Goal: Task Accomplishment & Management: Use online tool/utility

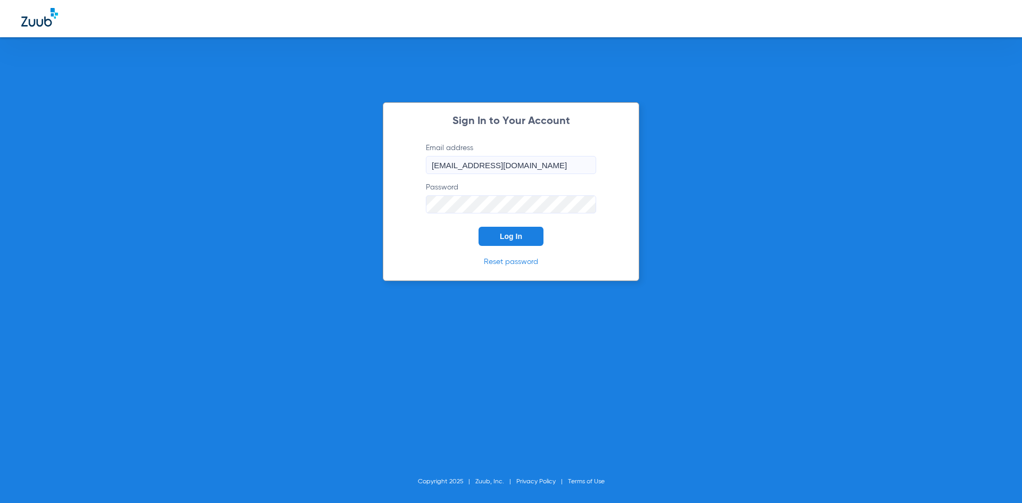
click at [527, 244] on button "Log In" at bounding box center [511, 236] width 65 height 19
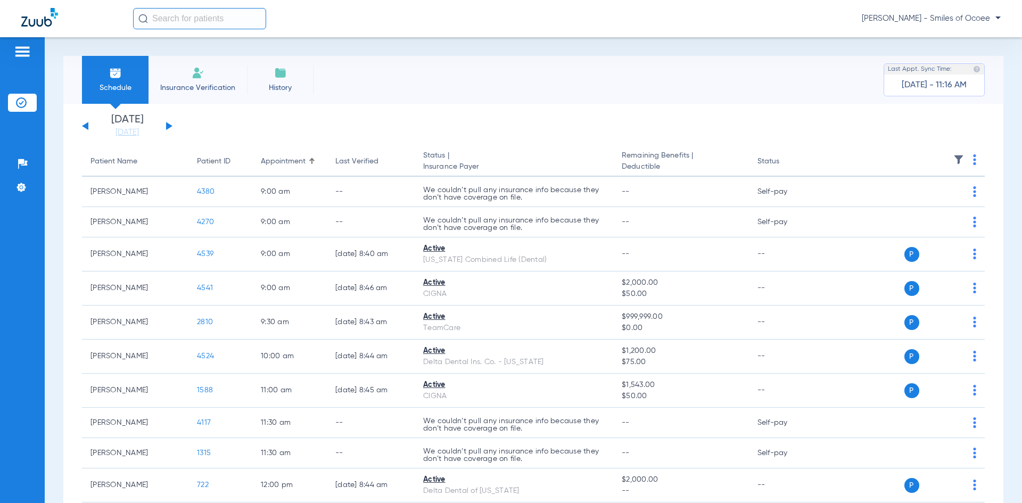
click at [167, 126] on button at bounding box center [169, 126] width 6 height 8
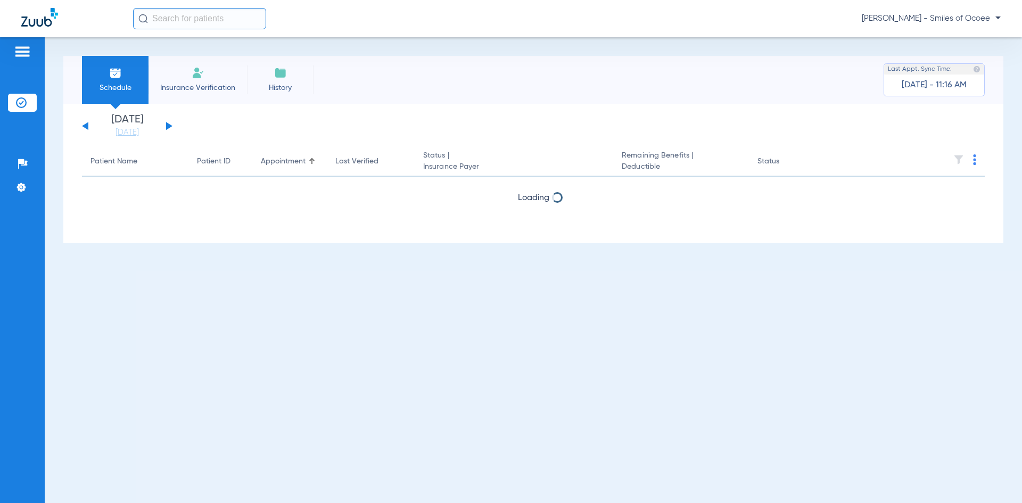
click at [167, 126] on button at bounding box center [169, 126] width 6 height 8
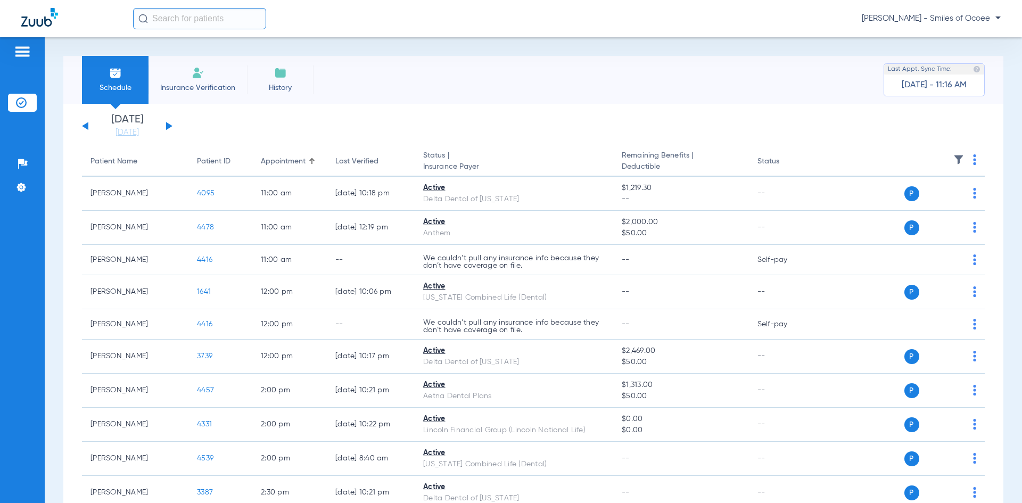
click at [973, 159] on img at bounding box center [974, 159] width 3 height 11
click at [927, 206] on button "Verify All" at bounding box center [927, 201] width 81 height 21
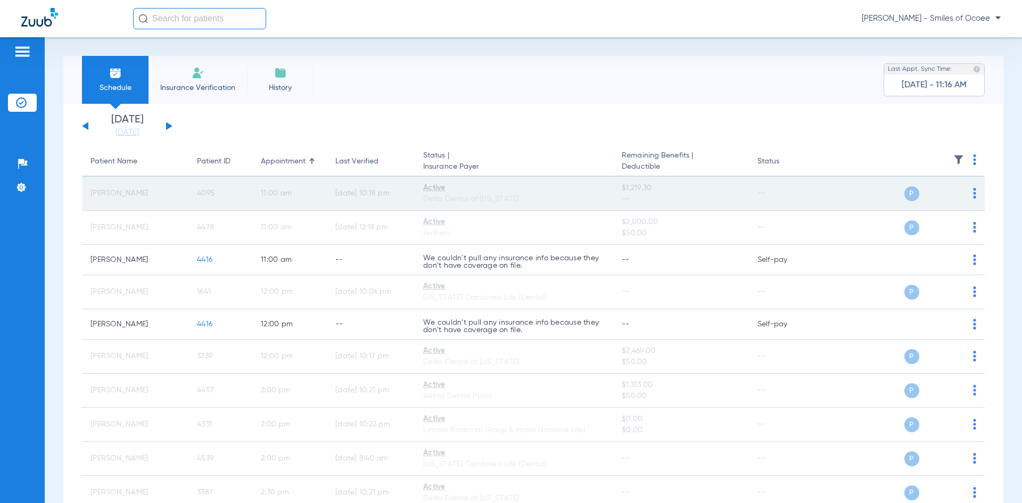
drag, startPoint x: 91, startPoint y: 194, endPoint x: 220, endPoint y: 198, distance: 129.4
click at [220, 198] on tr "[PERSON_NAME] 4095 11:00 AM [DATE] 10:18 PM Active Delta Dental of [US_STATE] $…" at bounding box center [533, 194] width 903 height 34
copy tr "[PERSON_NAME] 4095"
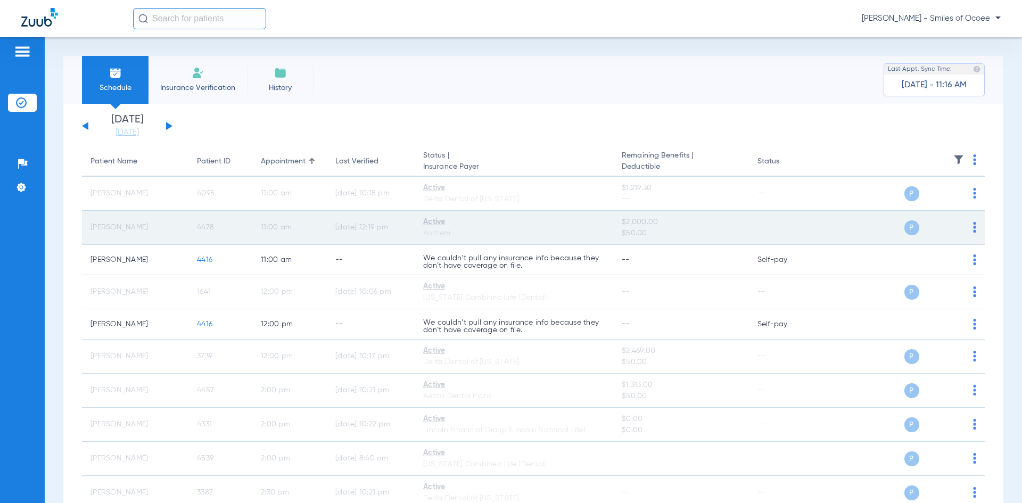
drag, startPoint x: 83, startPoint y: 225, endPoint x: 222, endPoint y: 226, distance: 139.0
click at [222, 226] on tr "[PERSON_NAME] 4478 11:00 AM [DATE] 12:19 PM Active Anthem $2,000.00 $50.00 -- P…" at bounding box center [533, 228] width 903 height 34
copy tr "[PERSON_NAME] 4478"
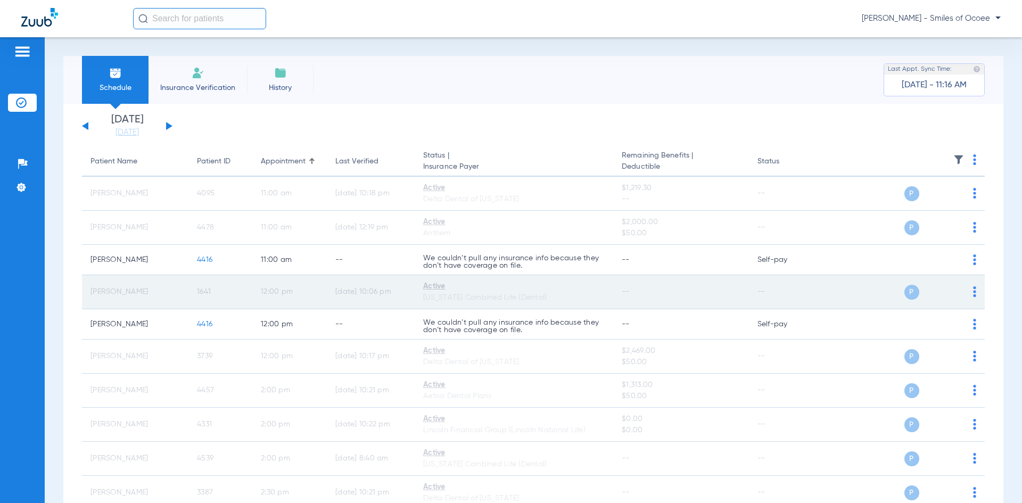
drag, startPoint x: 94, startPoint y: 292, endPoint x: 216, endPoint y: 292, distance: 121.4
click at [216, 292] on tr "[PERSON_NAME] 1641 12:00 PM [DATE] 10:06 PM Active [US_STATE] Combined Life (De…" at bounding box center [533, 292] width 903 height 34
copy tr "[PERSON_NAME] 1641"
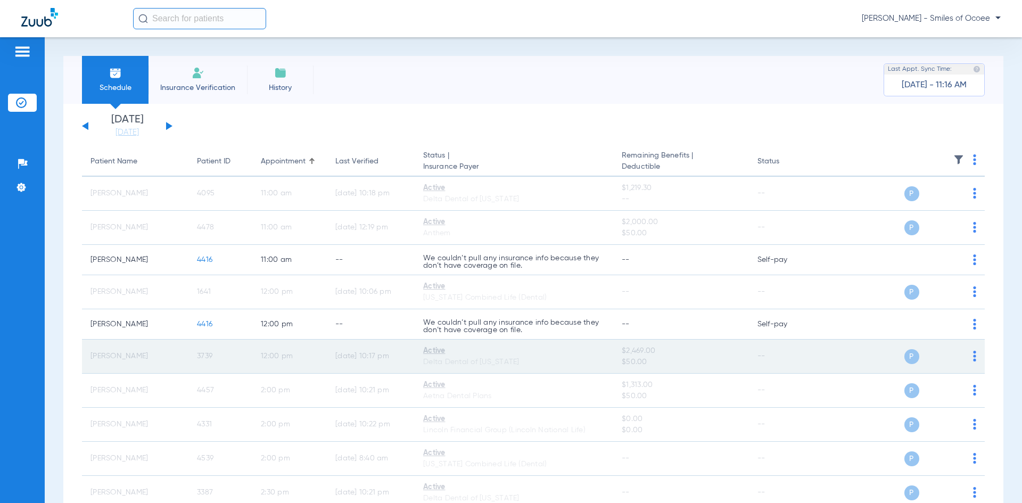
drag, startPoint x: 110, startPoint y: 357, endPoint x: 236, endPoint y: 357, distance: 126.2
click at [236, 357] on tr "[PERSON_NAME] 3739 12:00 PM [DATE] 10:17 PM Active Delta Dental of [US_STATE] $…" at bounding box center [533, 357] width 903 height 34
copy tr "[PERSON_NAME] 3739"
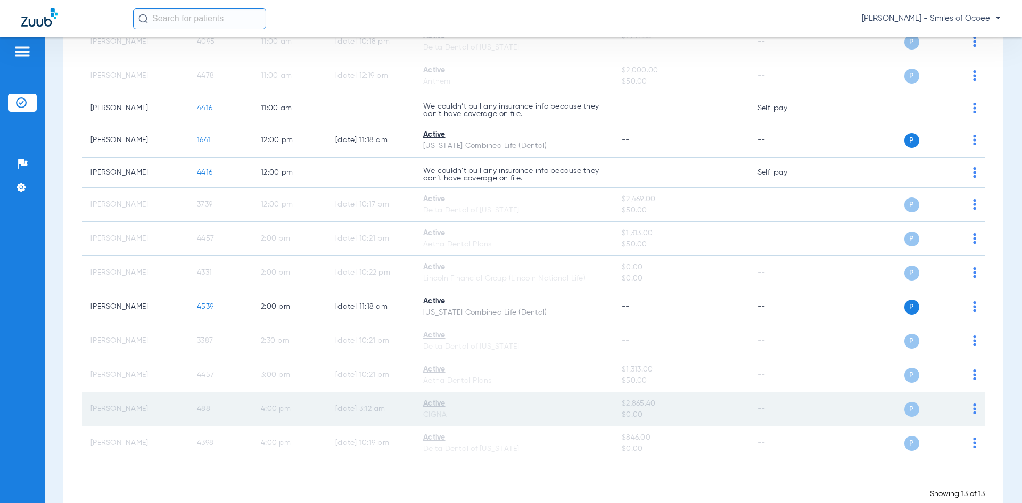
scroll to position [159, 0]
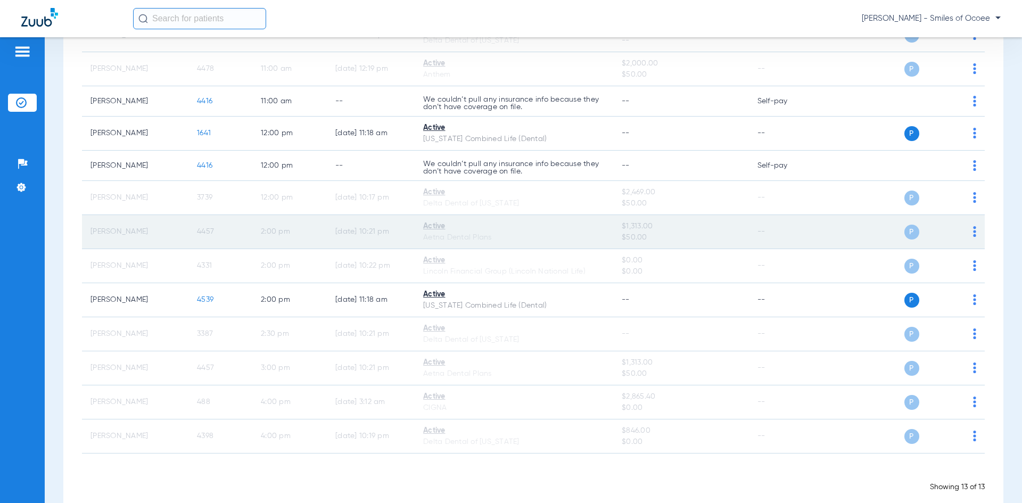
drag, startPoint x: 92, startPoint y: 232, endPoint x: 221, endPoint y: 232, distance: 128.8
click at [221, 232] on tr "[PERSON_NAME] 4457 2:00 PM [DATE] 10:21 PM Active Aetna Dental Plans $1,313.00 …" at bounding box center [533, 232] width 903 height 34
copy tr "[PERSON_NAME] 4457"
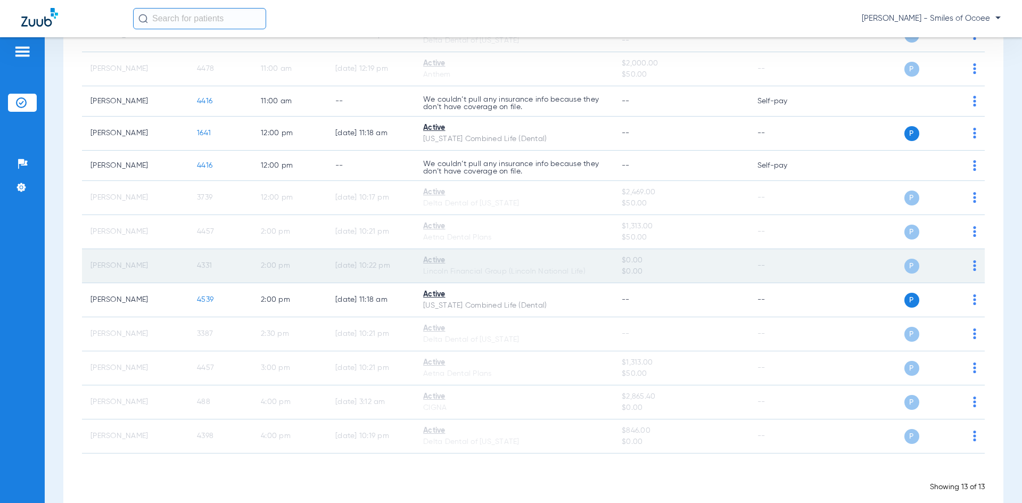
drag, startPoint x: 87, startPoint y: 267, endPoint x: 220, endPoint y: 267, distance: 132.6
click at [220, 267] on tr "[PERSON_NAME] 4331 2:00 PM [DATE] 10:22 PM Active Lincoln Financial Group (Linc…" at bounding box center [533, 266] width 903 height 34
copy tr "[PERSON_NAME] 4331"
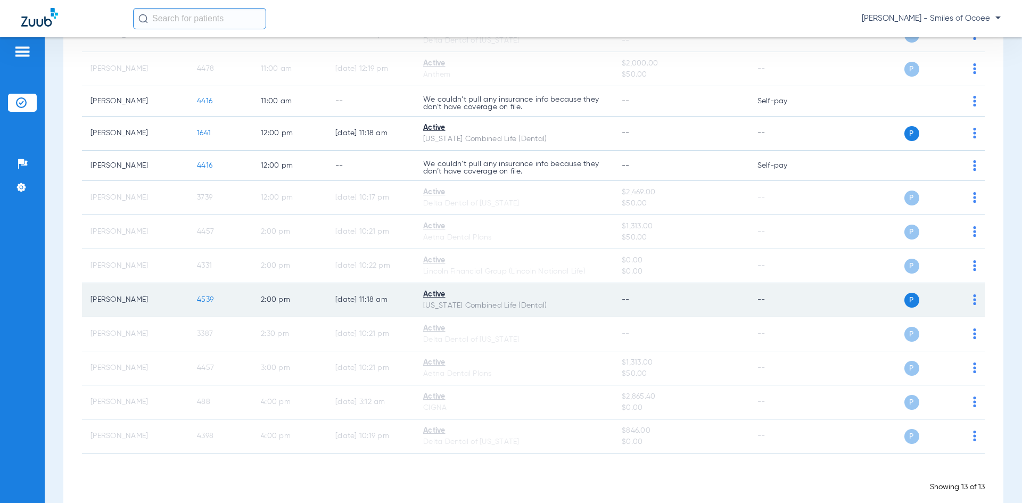
drag, startPoint x: 88, startPoint y: 293, endPoint x: 228, endPoint y: 307, distance: 140.7
click at [228, 307] on tr "[PERSON_NAME] 4539 2:00 PM [DATE] 11:18 AM Active [US_STATE] Combined Life (Den…" at bounding box center [533, 300] width 903 height 34
copy tr "[PERSON_NAME] 4539"
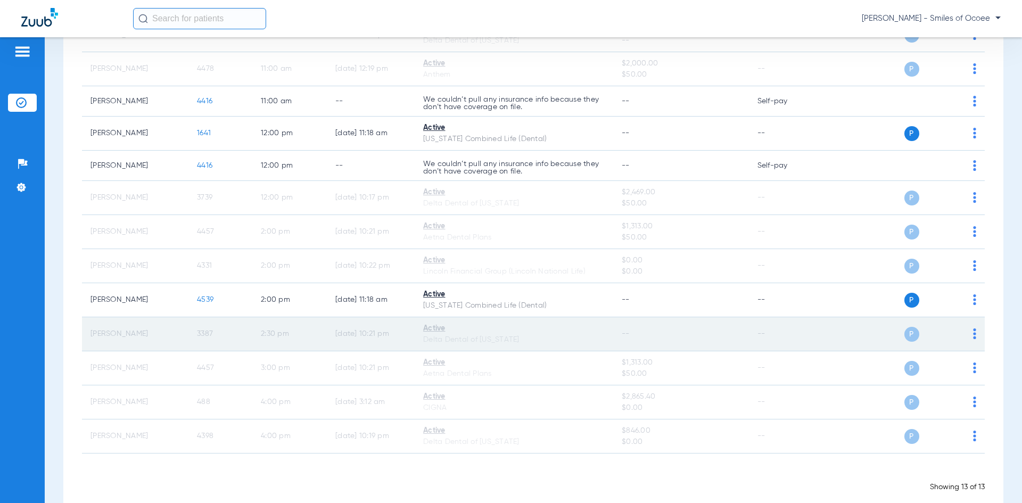
drag, startPoint x: 89, startPoint y: 333, endPoint x: 227, endPoint y: 333, distance: 137.9
click at [227, 333] on tr "[PERSON_NAME] 3387 2:30 PM [DATE] 10:21 PM Active Delta Dental of [US_STATE] --…" at bounding box center [533, 334] width 903 height 34
copy tr "[PERSON_NAME] 3387"
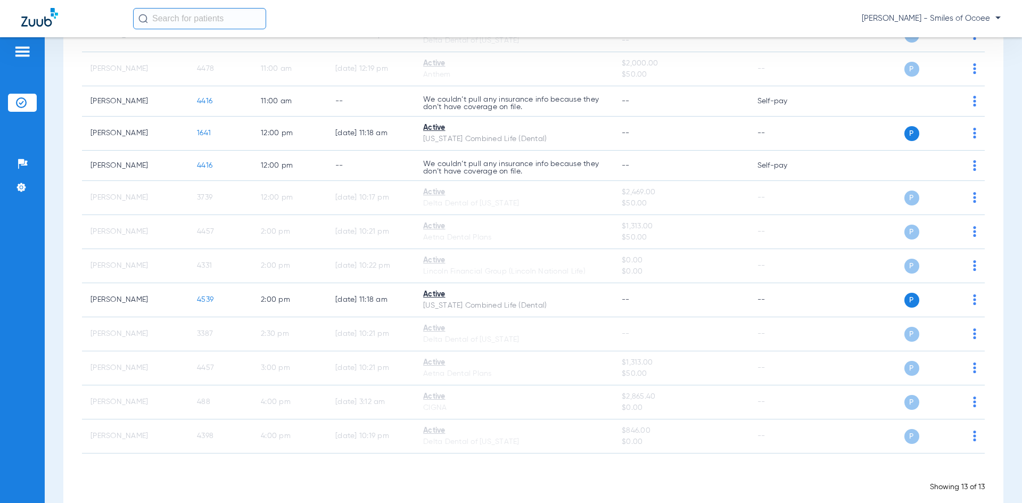
scroll to position [177, 0]
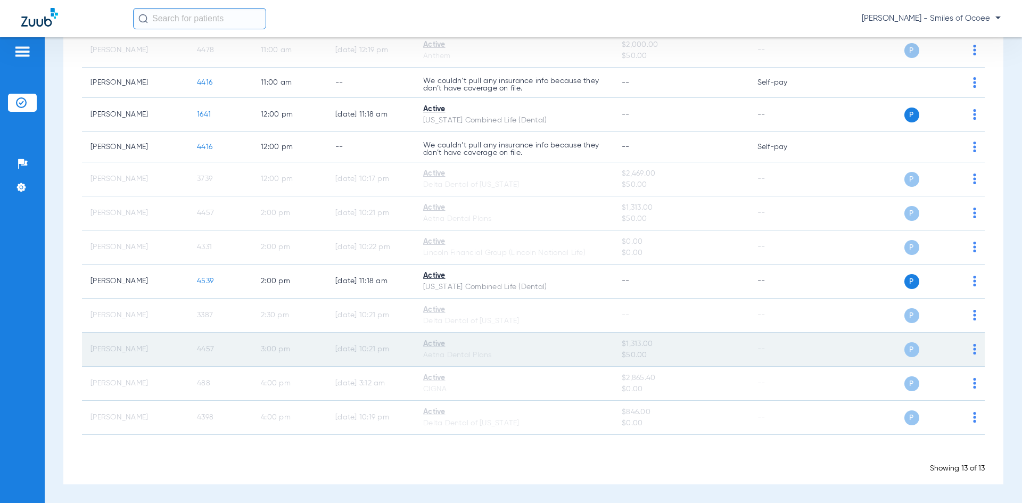
drag, startPoint x: 89, startPoint y: 349, endPoint x: 235, endPoint y: 344, distance: 146.0
click at [235, 344] on tr "[PERSON_NAME] 4457 3:00 PM [DATE] 10:21 PM Active Aetna Dental Plans $1,313.00 …" at bounding box center [533, 350] width 903 height 34
copy tr "[PERSON_NAME] 4457"
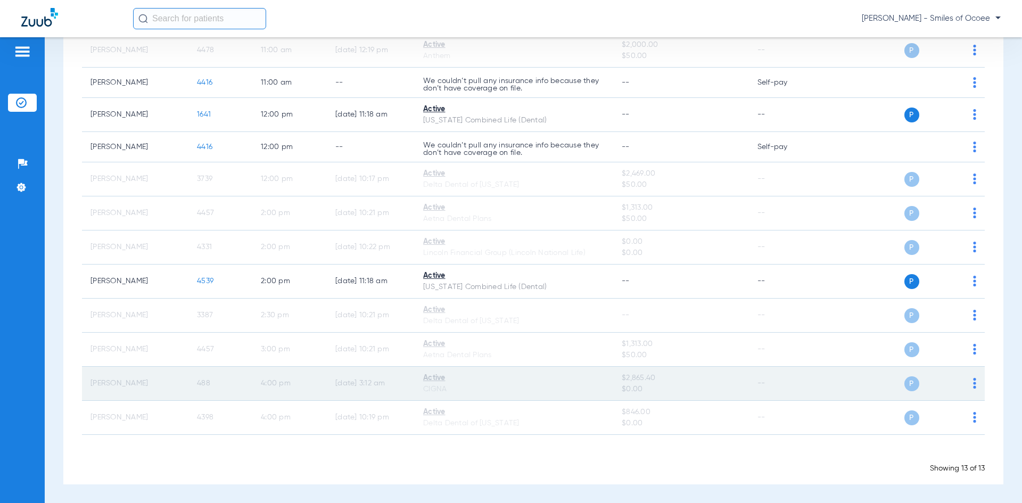
drag, startPoint x: 87, startPoint y: 385, endPoint x: 223, endPoint y: 384, distance: 135.2
click at [223, 384] on tr "[PERSON_NAME] 488 4:00 PM [DATE] 3:12 AM Active CIGNA $2,865.40 $0.00 -- P S" at bounding box center [533, 384] width 903 height 34
copy tr "[PERSON_NAME] 488"
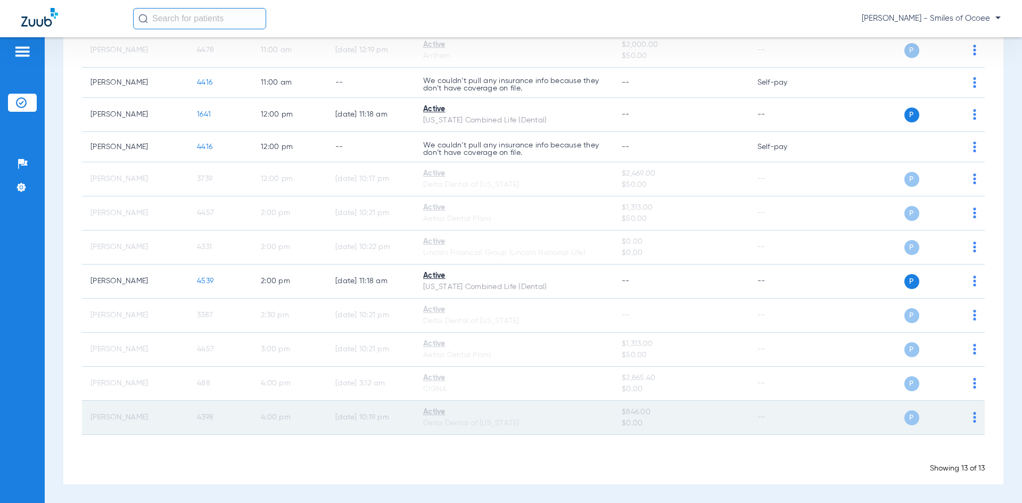
drag, startPoint x: 91, startPoint y: 418, endPoint x: 224, endPoint y: 417, distance: 133.1
click at [224, 417] on tr "[PERSON_NAME] 4398 4:00 PM [DATE] 10:19 PM Active Delta Dental of [US_STATE] $8…" at bounding box center [533, 418] width 903 height 34
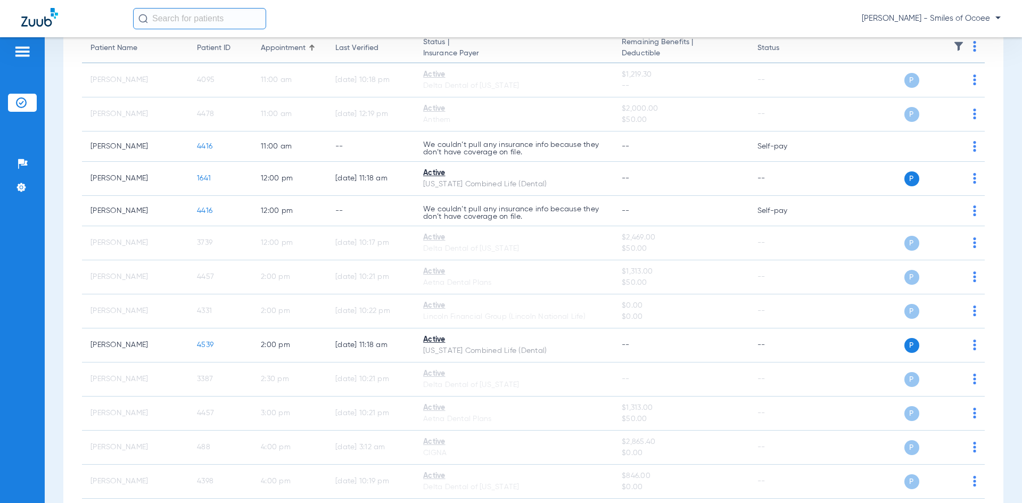
scroll to position [0, 0]
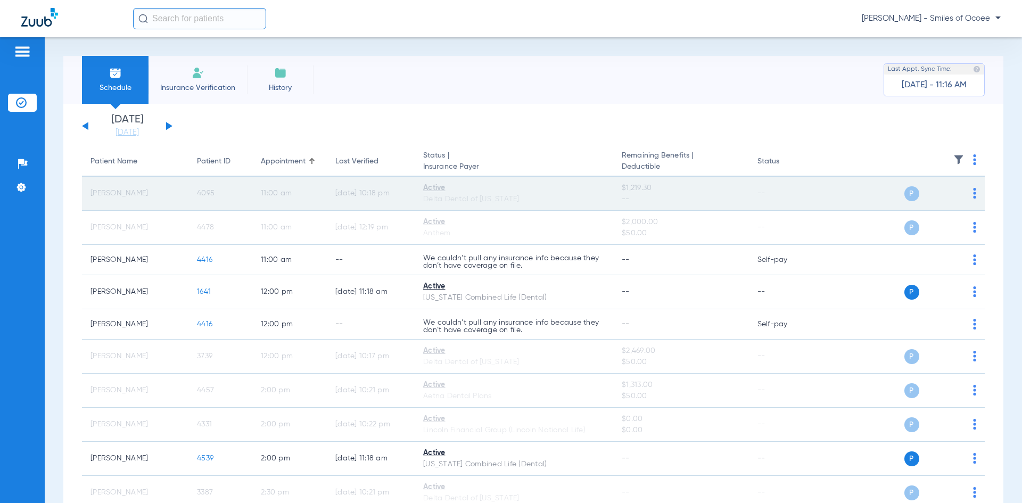
click at [209, 192] on span "4095" at bounding box center [206, 193] width 18 height 7
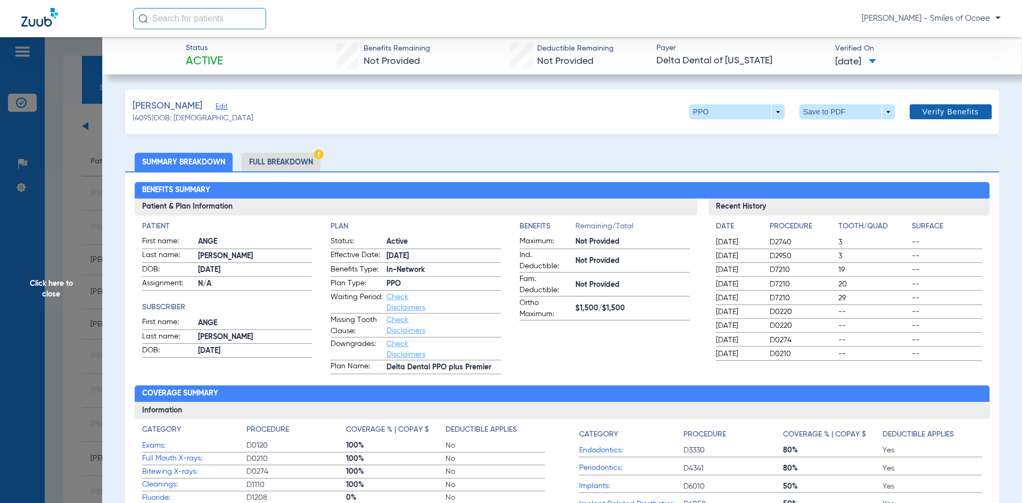
click at [925, 106] on span at bounding box center [951, 112] width 82 height 26
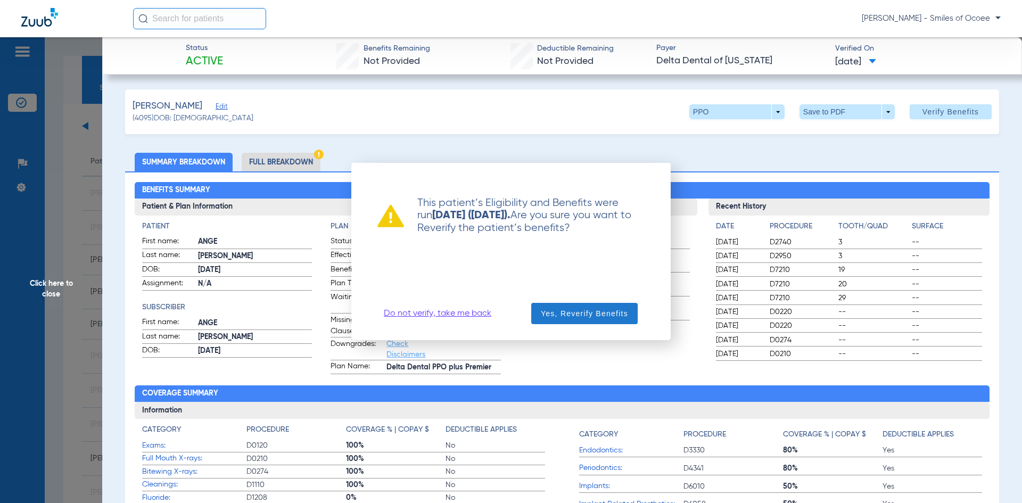
click at [570, 310] on span "Yes, Reverify Benefits" at bounding box center [584, 313] width 87 height 11
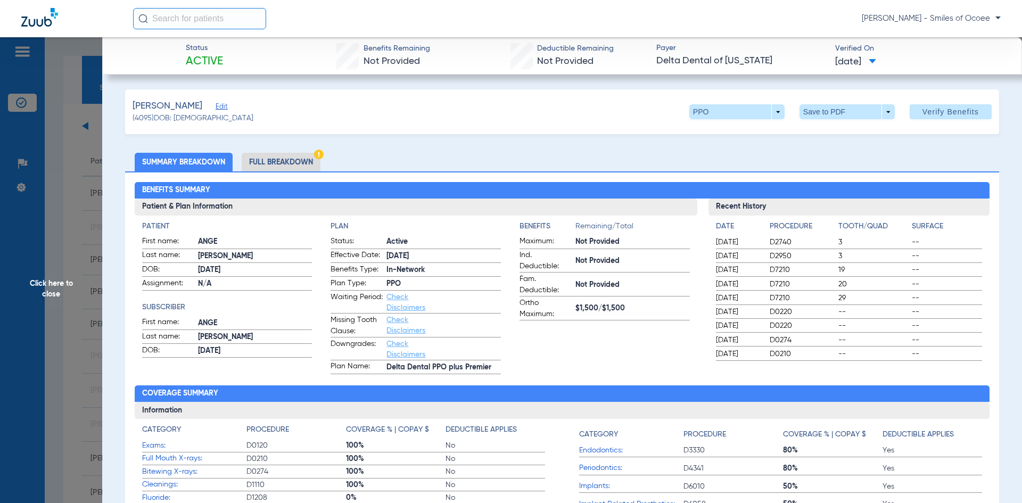
click at [276, 161] on li "Full Breakdown" at bounding box center [281, 162] width 79 height 19
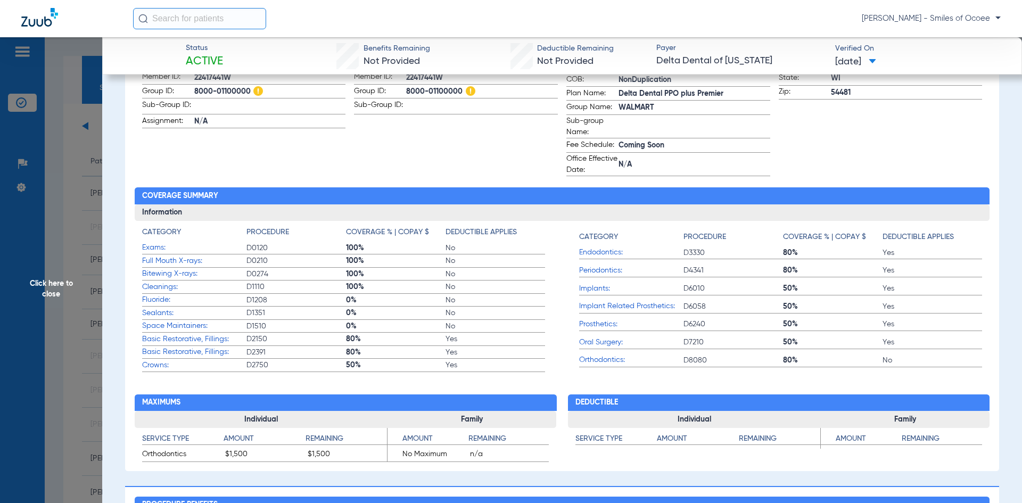
scroll to position [180, 0]
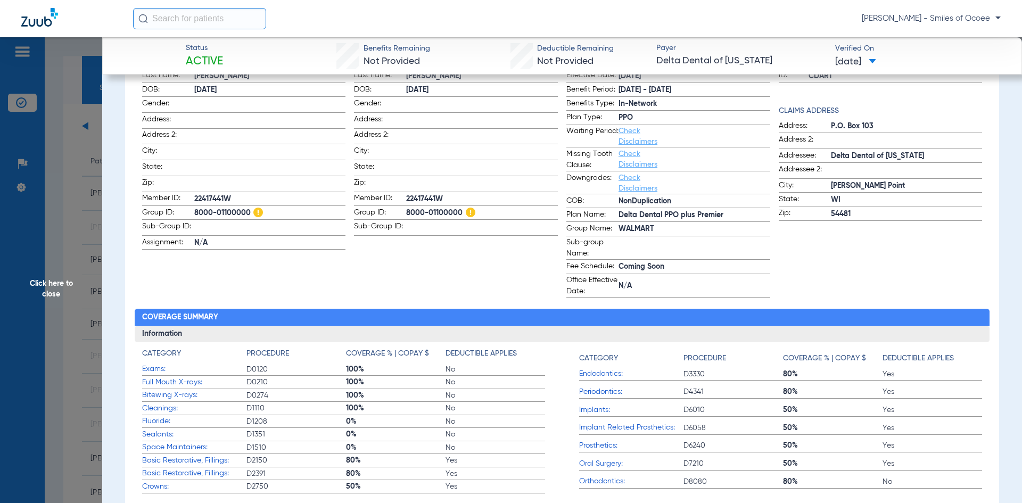
click at [48, 284] on span "Click here to close" at bounding box center [51, 288] width 102 height 503
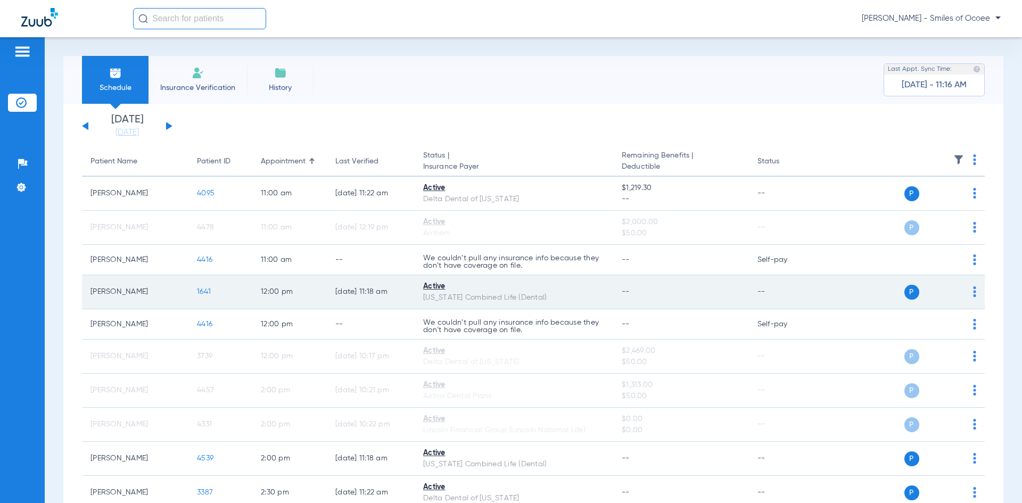
click at [207, 291] on span "1641" at bounding box center [204, 291] width 14 height 7
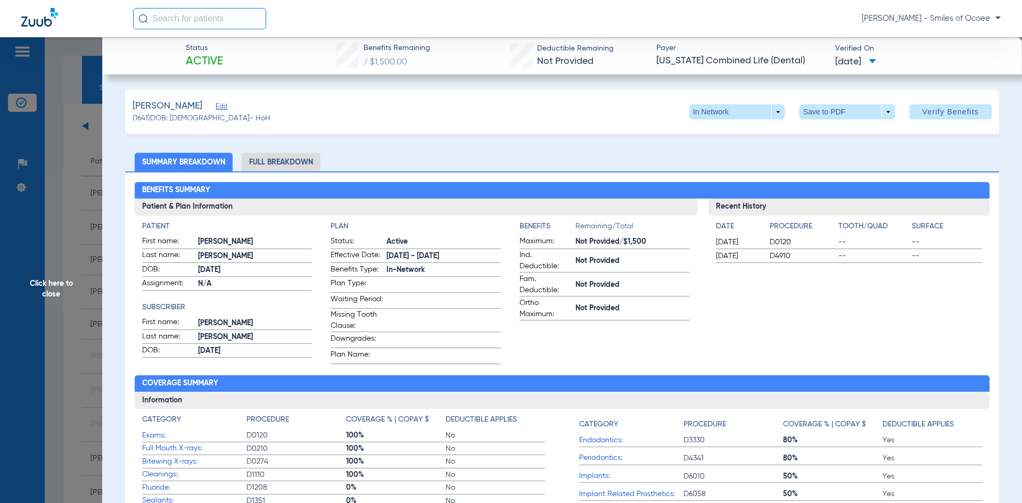
click at [279, 161] on li "Full Breakdown" at bounding box center [281, 162] width 79 height 19
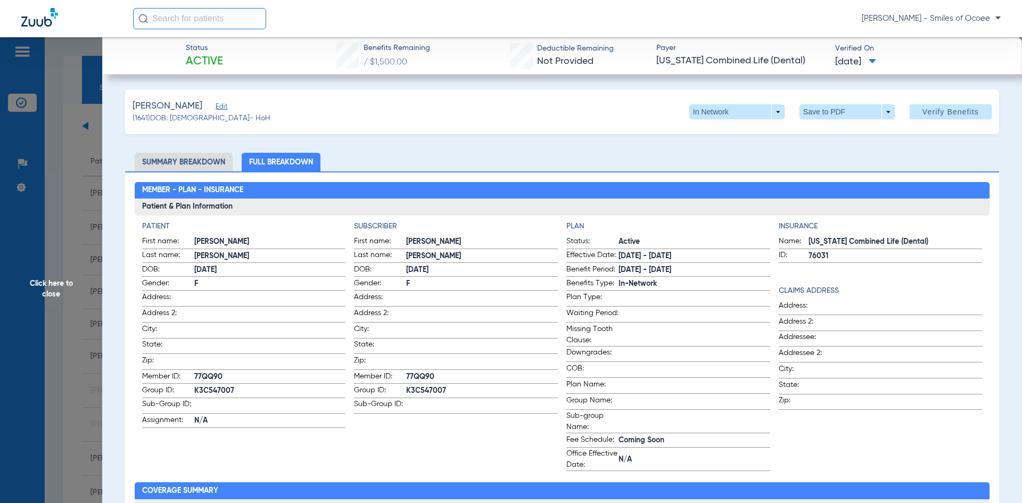
click at [46, 284] on span "Click here to close" at bounding box center [51, 288] width 102 height 503
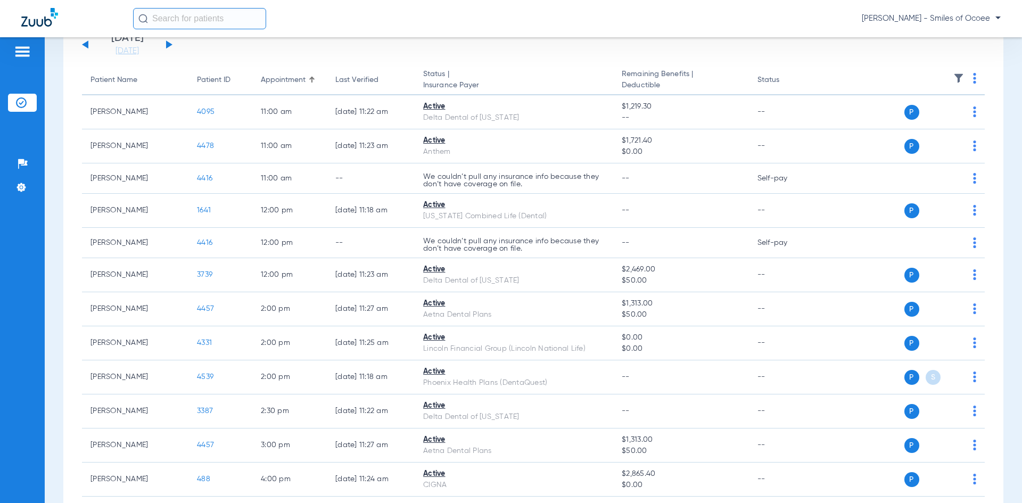
scroll to position [177, 0]
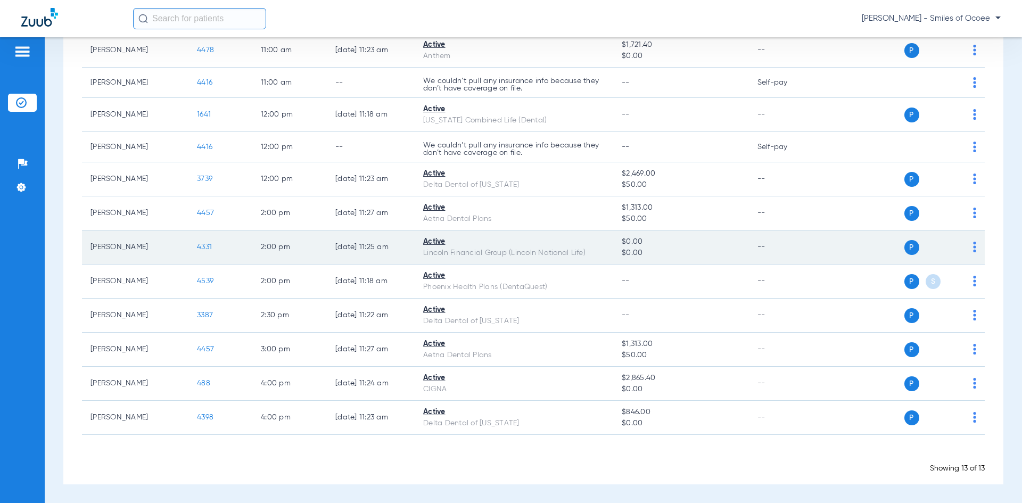
click at [206, 244] on span "4331" at bounding box center [204, 246] width 15 height 7
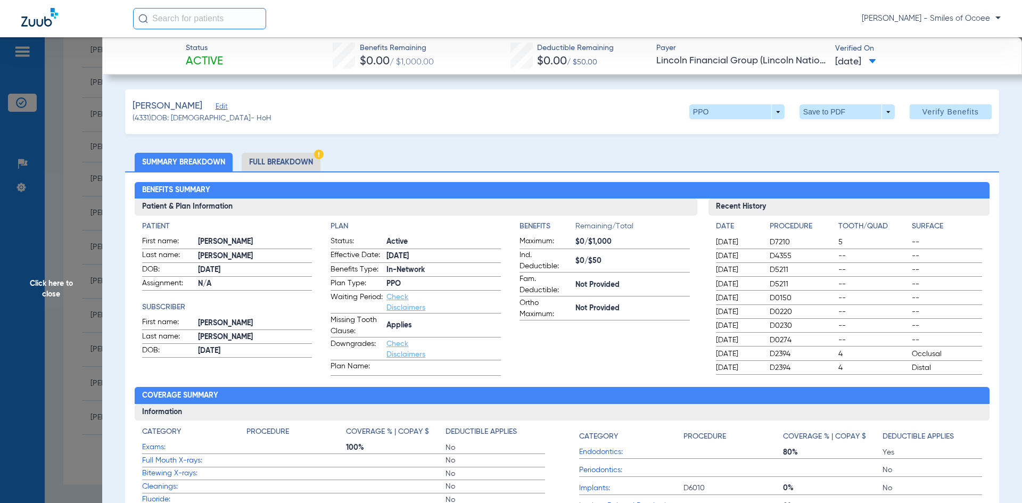
click at [50, 291] on span "Click here to close" at bounding box center [51, 288] width 102 height 503
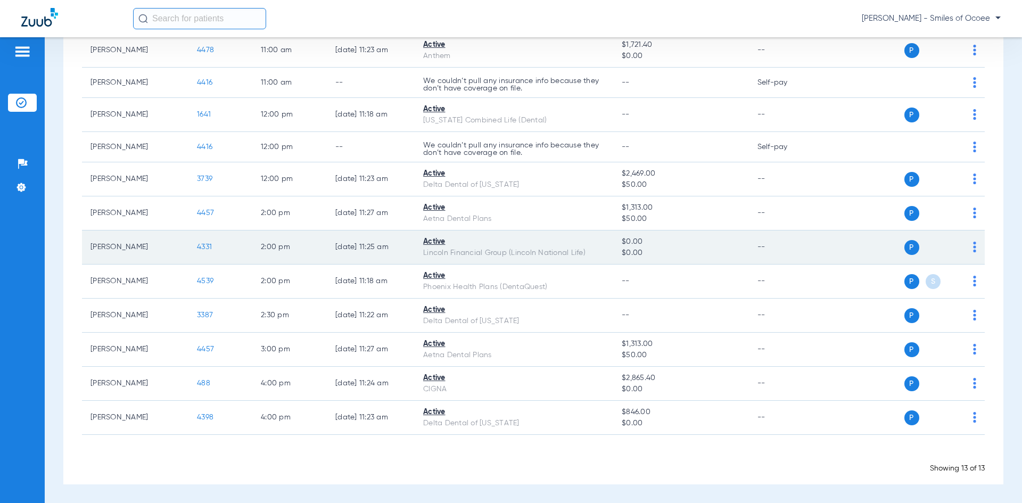
click at [210, 246] on span "4331" at bounding box center [204, 246] width 15 height 7
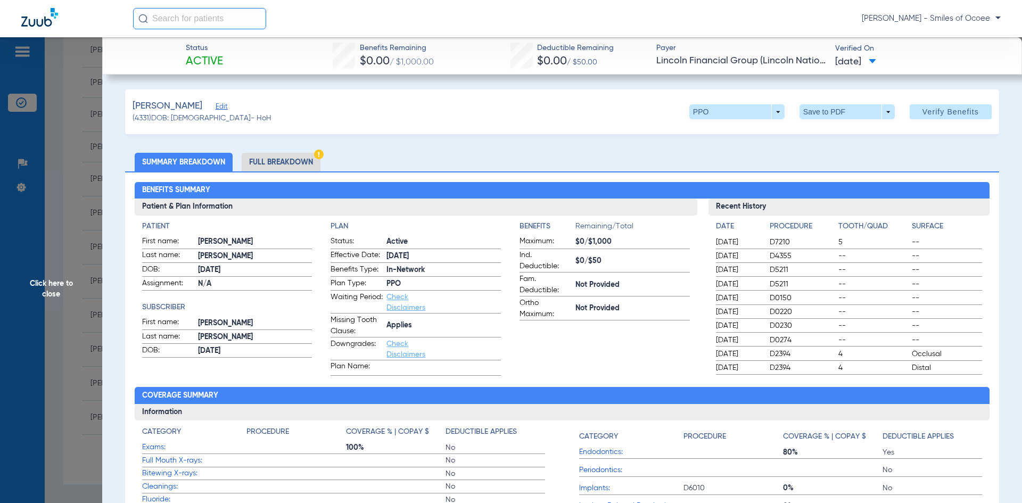
click at [280, 159] on li "Full Breakdown" at bounding box center [281, 162] width 79 height 19
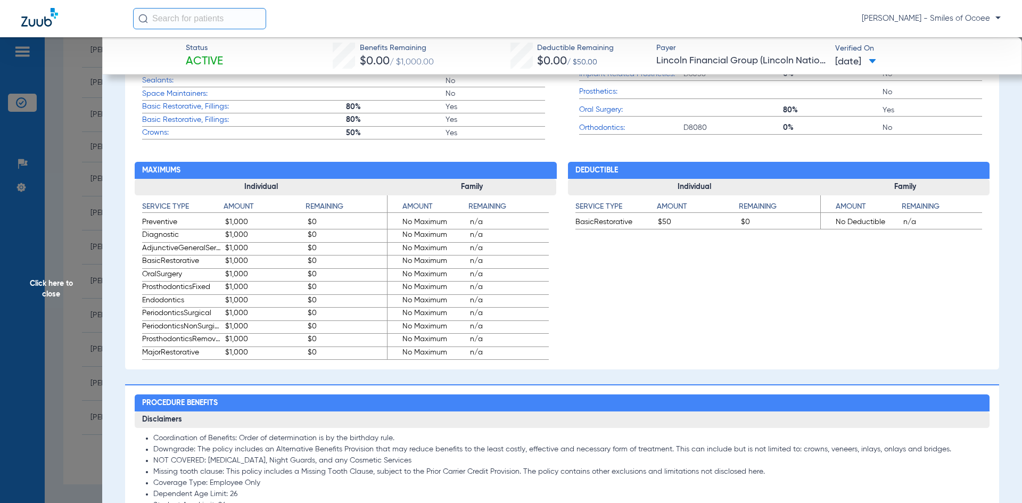
scroll to position [521, 0]
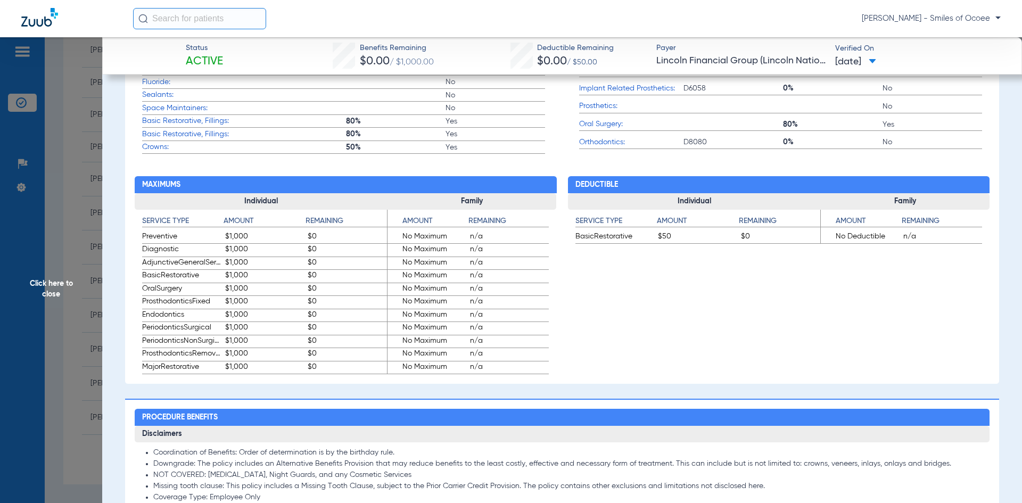
click at [60, 282] on span "Click here to close" at bounding box center [51, 288] width 102 height 503
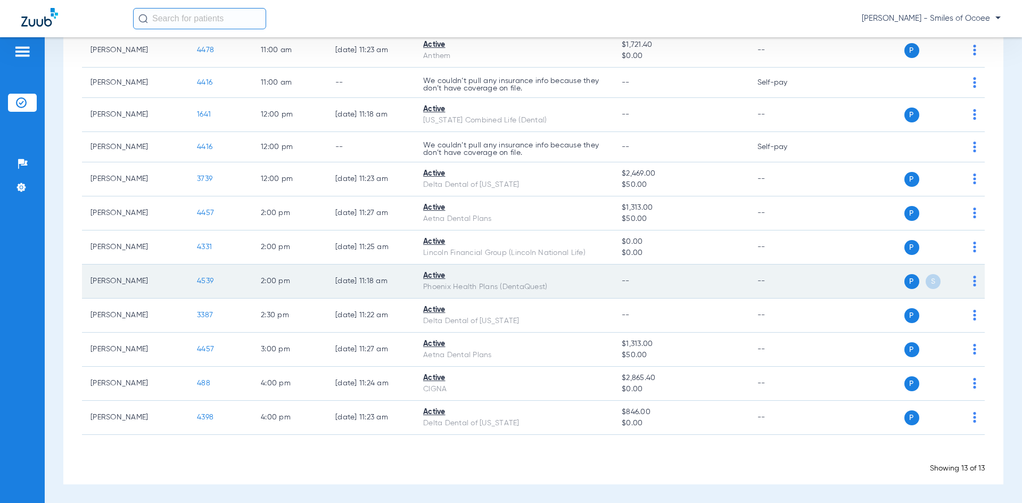
click at [206, 280] on span "4539" at bounding box center [205, 280] width 17 height 7
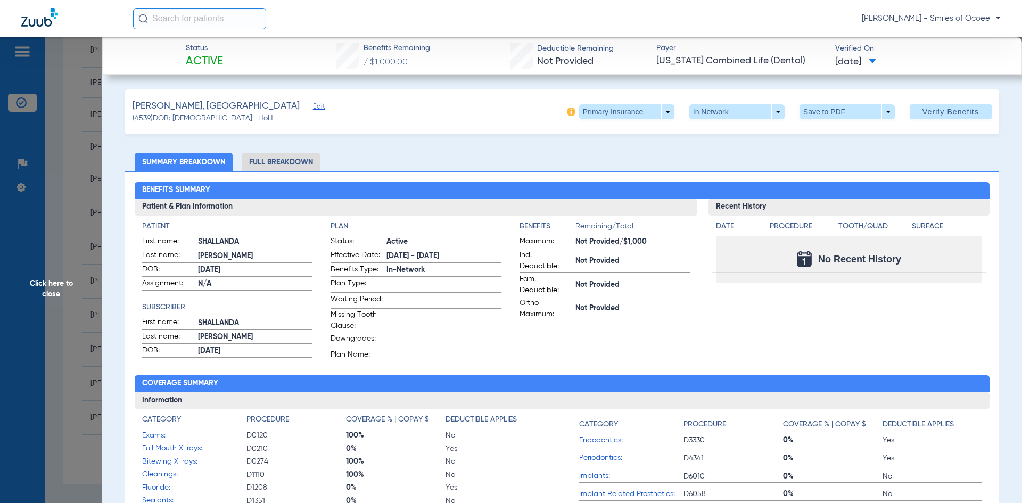
click at [313, 105] on span "Edit" at bounding box center [318, 108] width 10 height 10
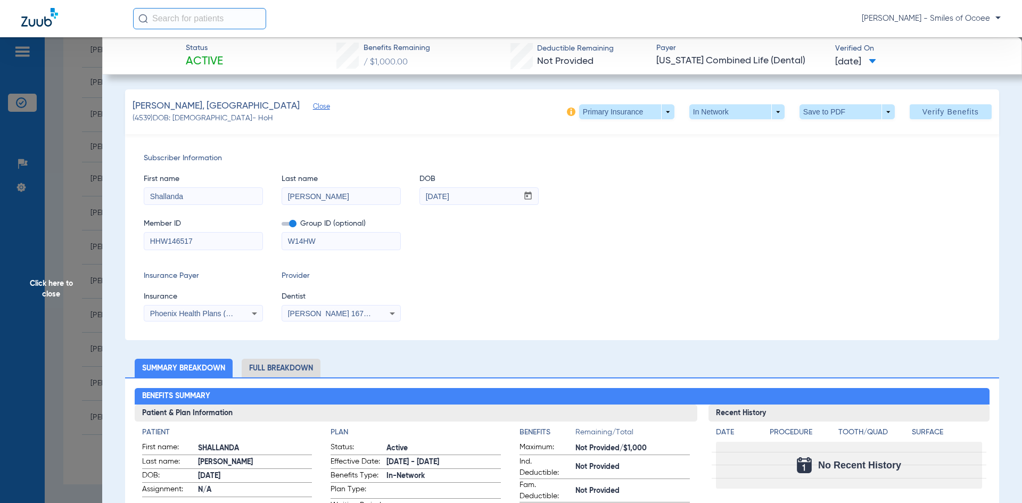
click at [253, 313] on icon at bounding box center [254, 314] width 5 height 3
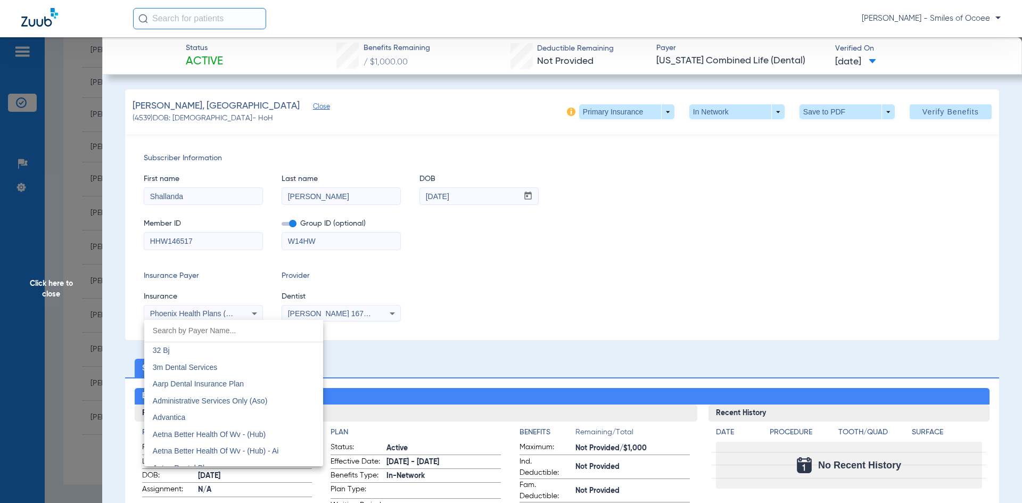
scroll to position [5461, 0]
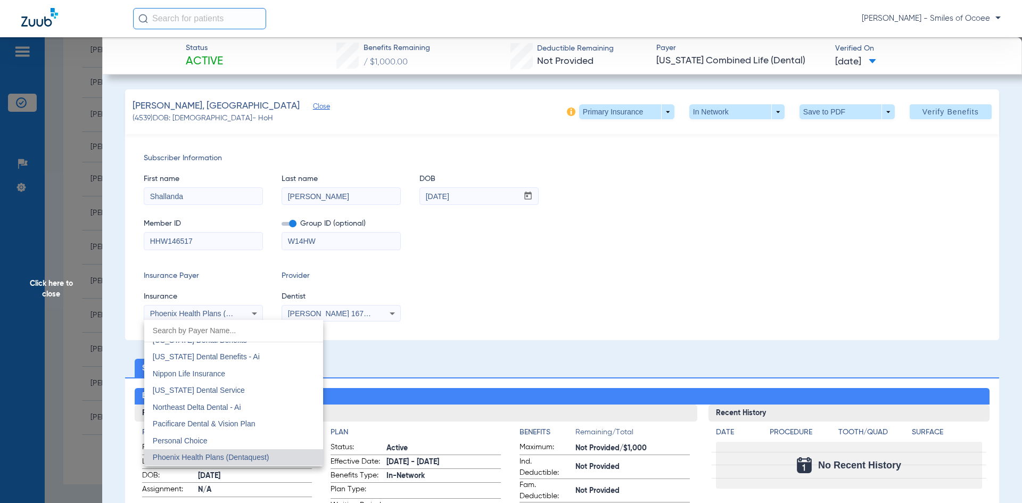
click at [38, 281] on div at bounding box center [511, 251] width 1022 height 503
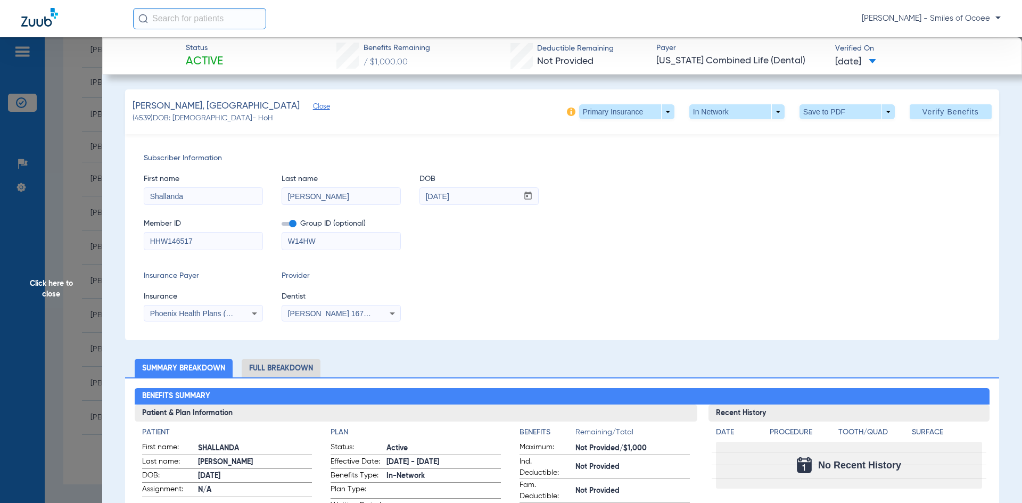
click at [252, 313] on icon at bounding box center [254, 314] width 5 height 3
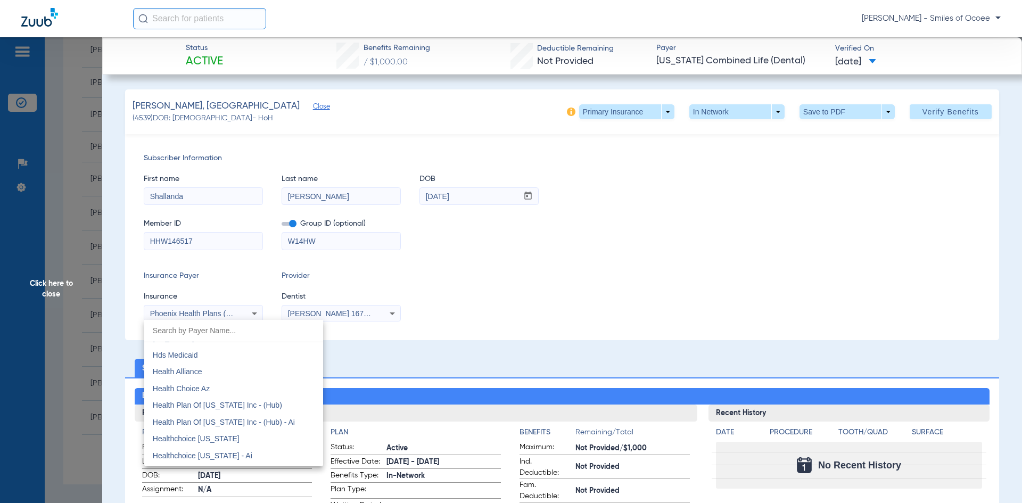
scroll to position [3497, 0]
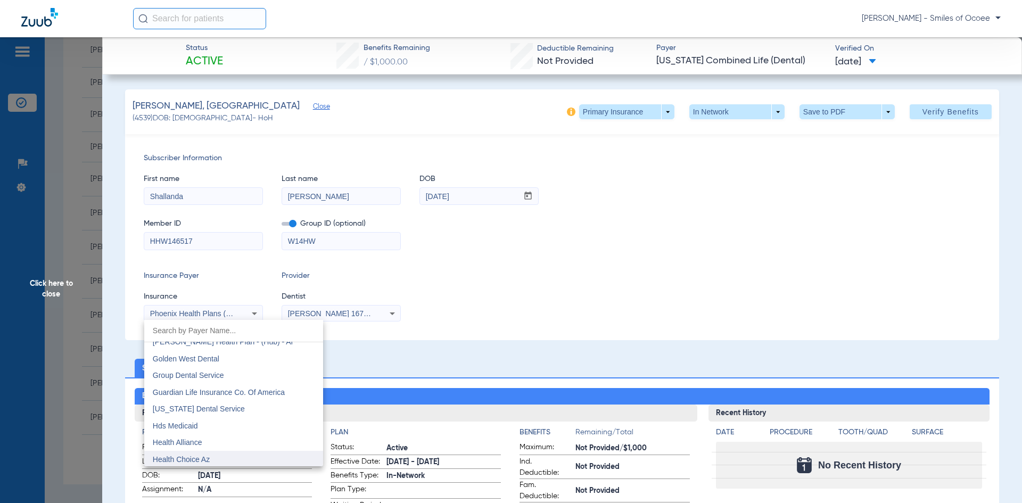
click at [314, 464] on mat-option "Health Choice Az" at bounding box center [233, 459] width 179 height 17
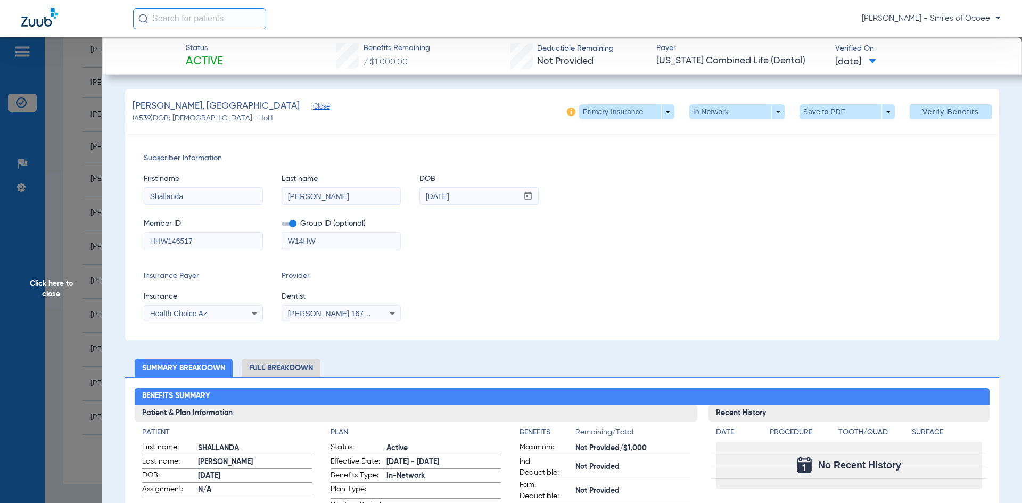
click at [256, 315] on icon at bounding box center [254, 313] width 13 height 13
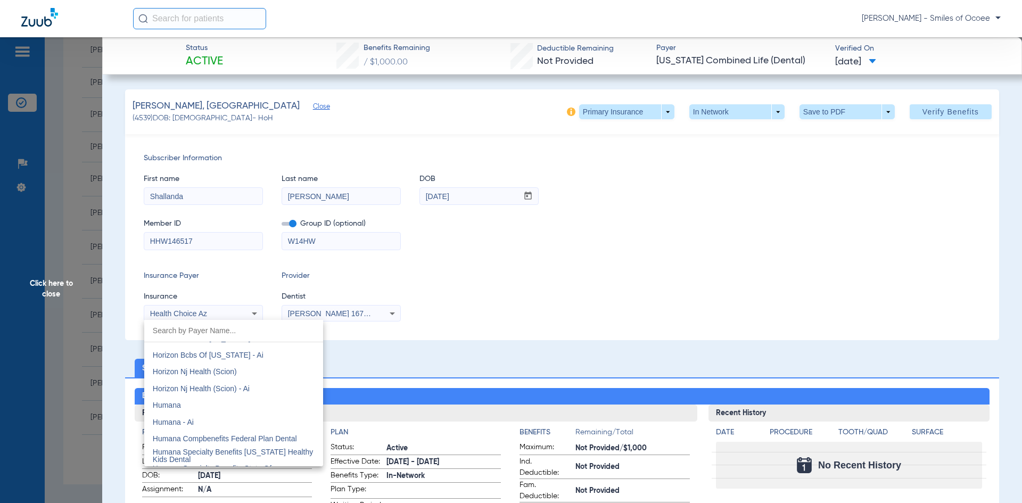
scroll to position [3840, 0]
click at [384, 365] on div at bounding box center [511, 251] width 1022 height 503
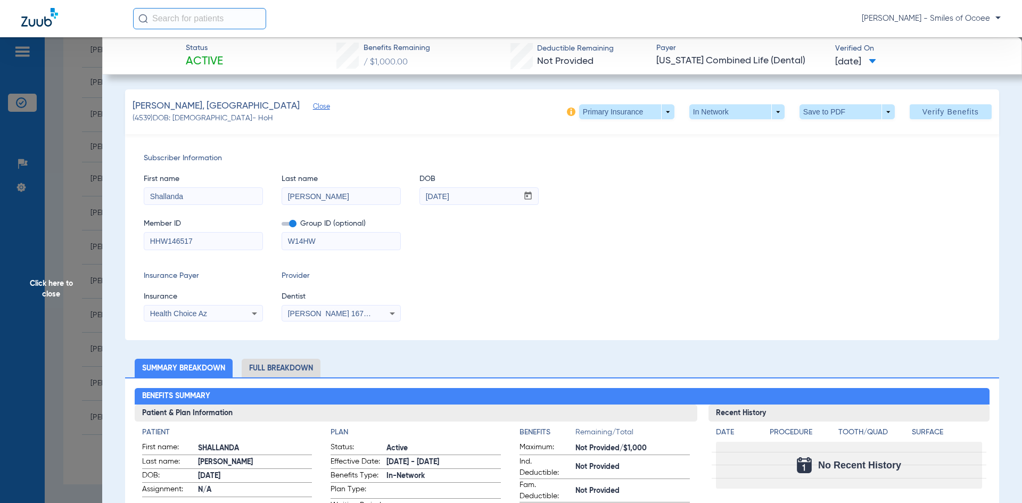
click at [257, 314] on icon at bounding box center [254, 313] width 13 height 13
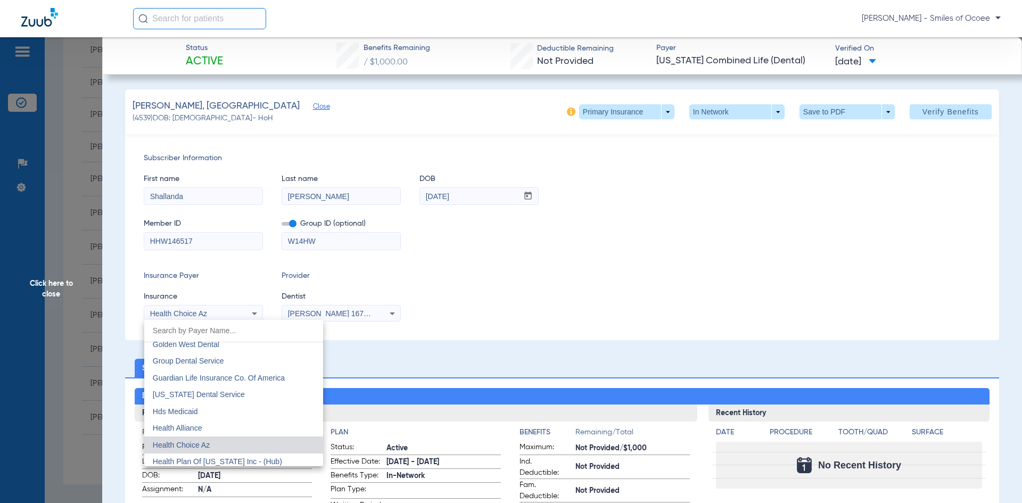
scroll to position [3505, 0]
click at [60, 287] on div at bounding box center [511, 251] width 1022 height 503
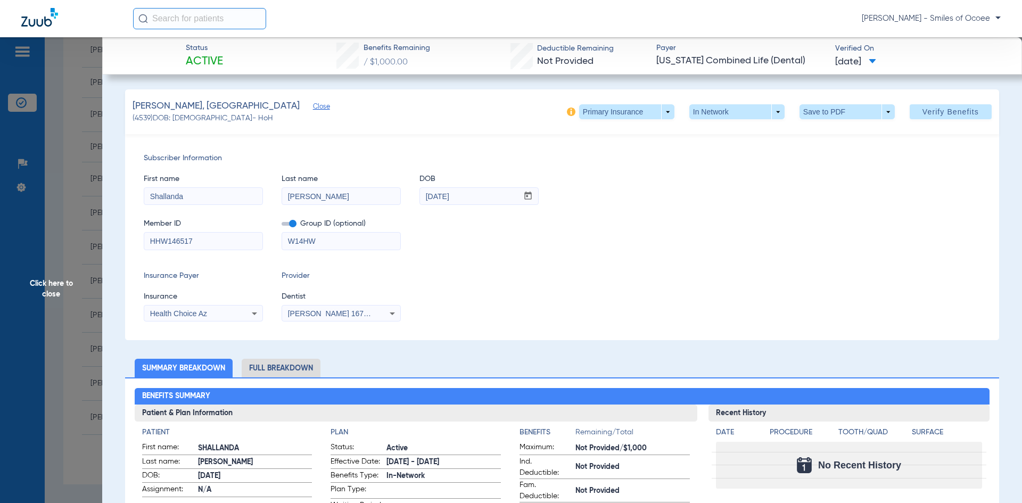
click at [60, 286] on span "Click here to close" at bounding box center [51, 288] width 102 height 503
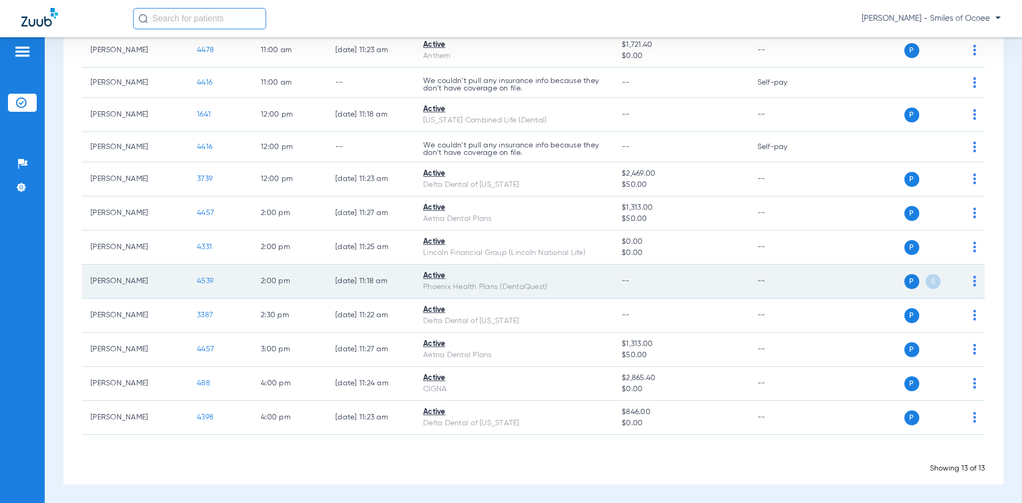
click at [211, 278] on span "4539" at bounding box center [205, 280] width 17 height 7
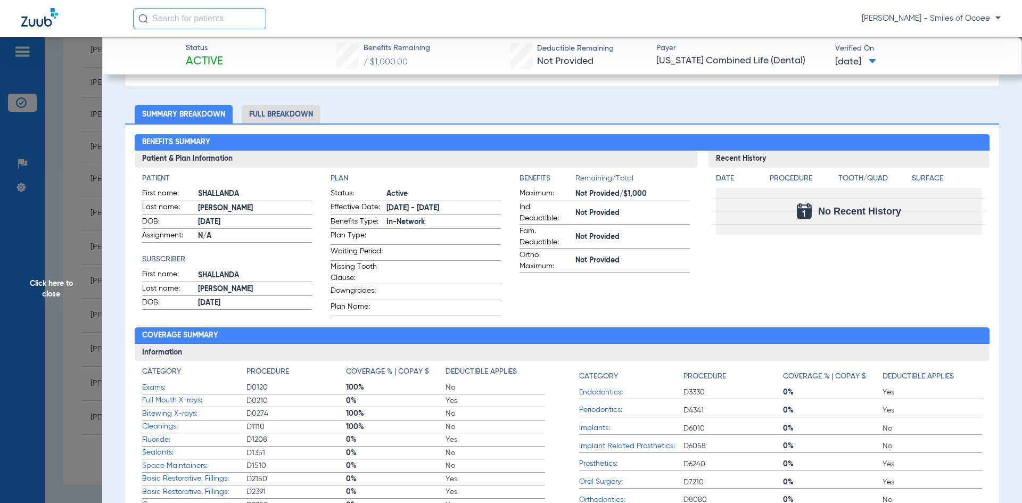
scroll to position [0, 0]
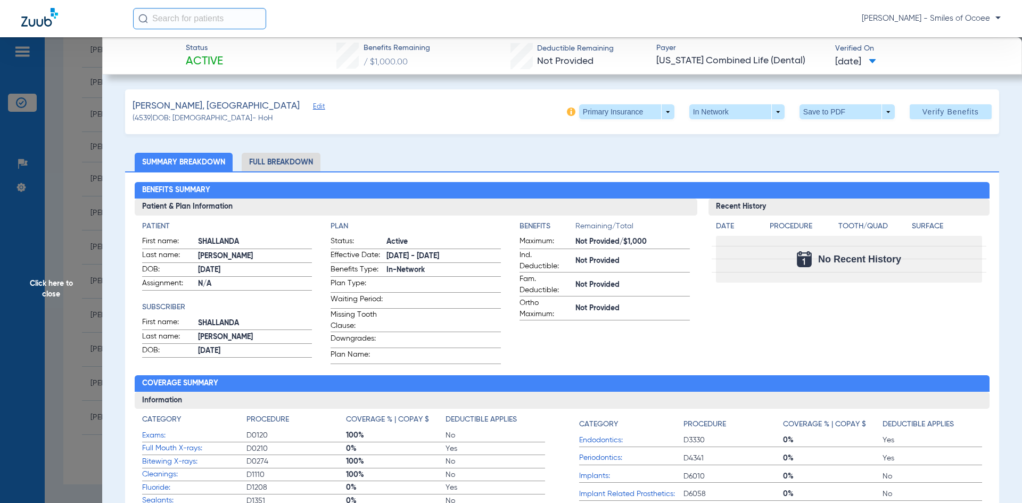
click at [313, 105] on span "Edit" at bounding box center [318, 108] width 10 height 10
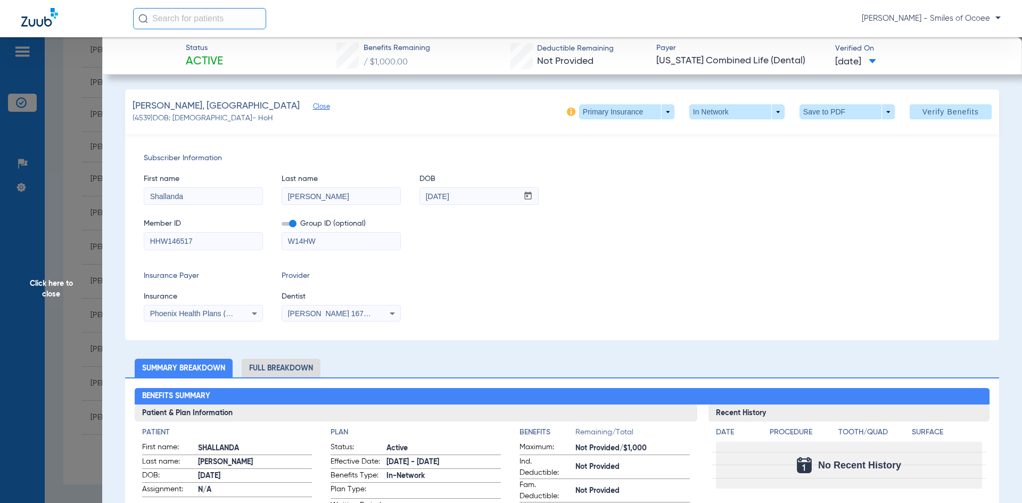
click at [257, 315] on icon at bounding box center [254, 313] width 13 height 13
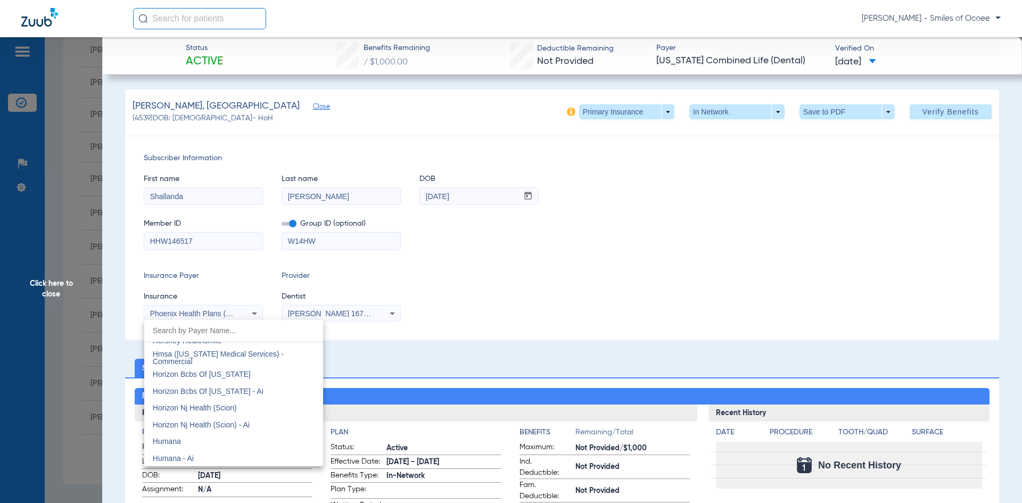
scroll to position [3672, 0]
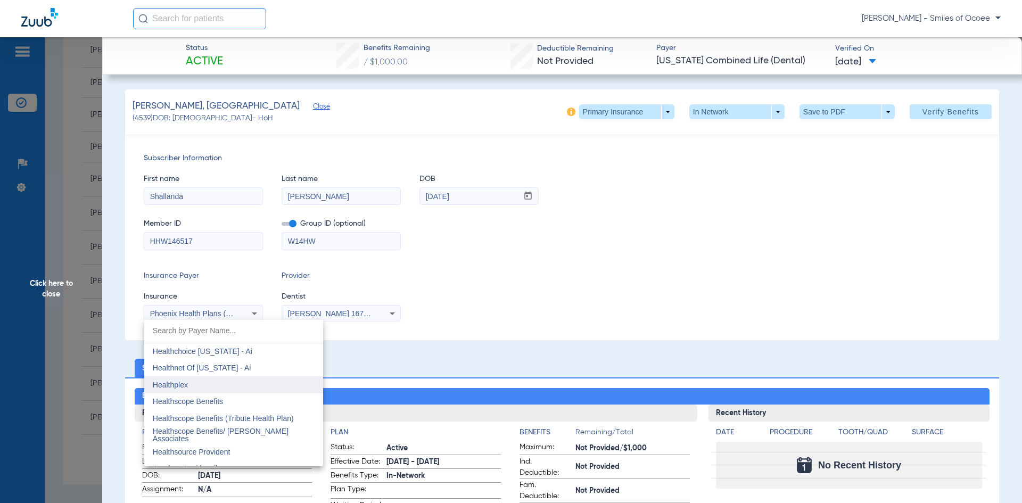
click at [204, 381] on mat-option "Healthplex" at bounding box center [233, 384] width 179 height 17
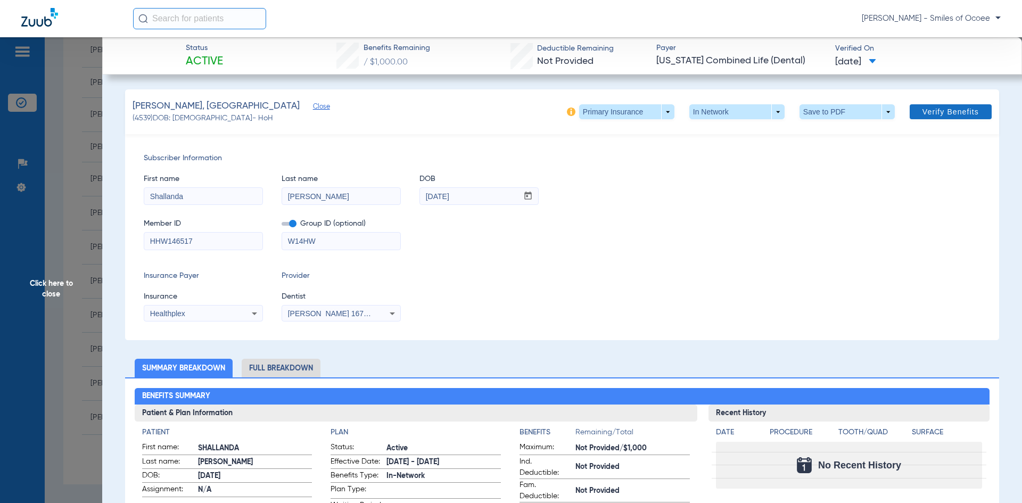
click at [947, 113] on span "Verify Benefits" at bounding box center [951, 112] width 56 height 9
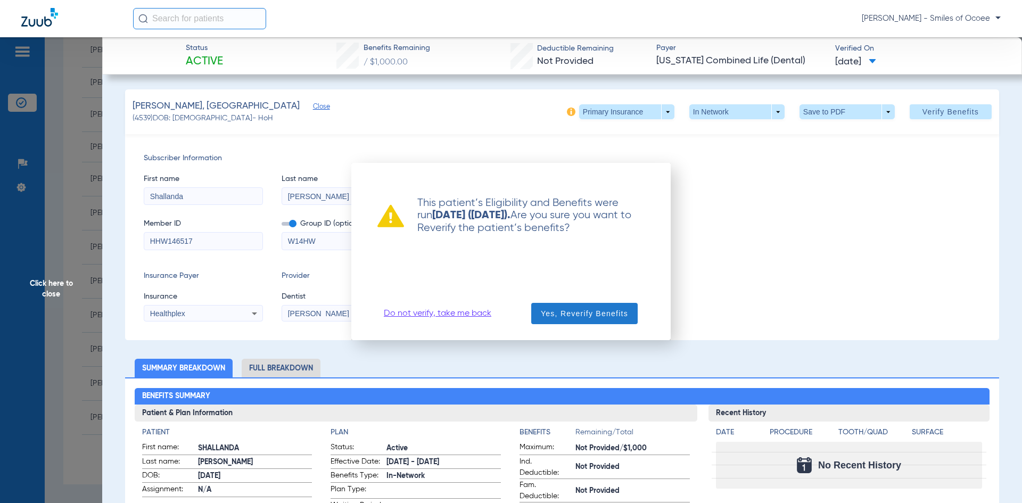
click at [597, 314] on span "Yes, Reverify Benefits" at bounding box center [584, 313] width 87 height 11
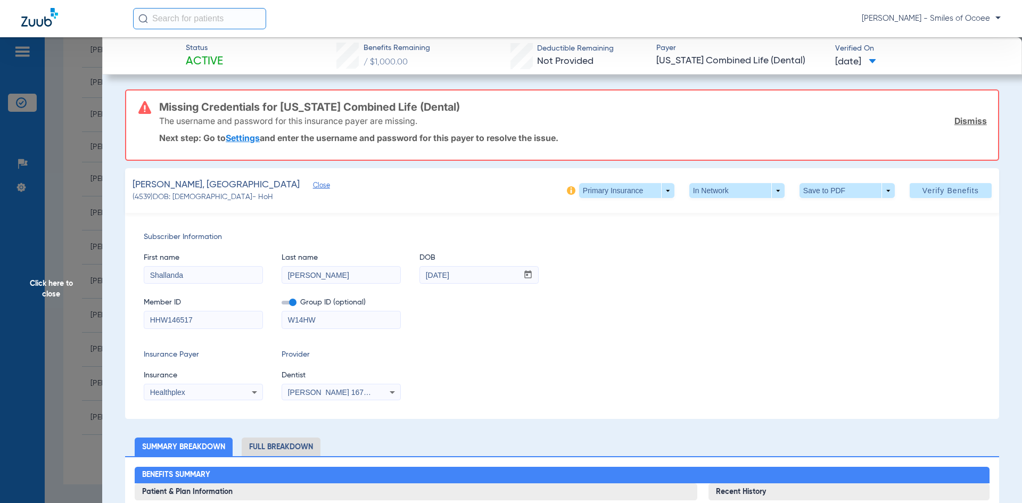
click at [252, 393] on icon at bounding box center [254, 392] width 13 height 13
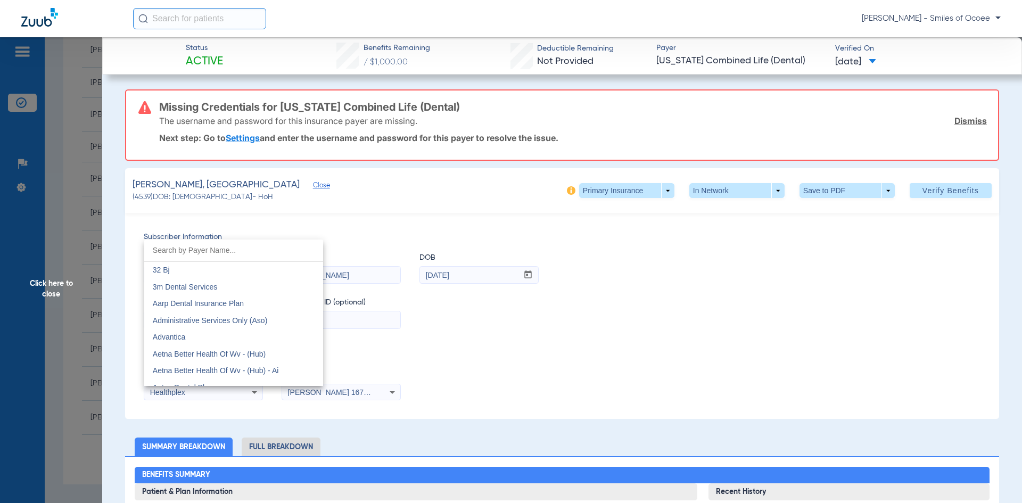
scroll to position [3600, 0]
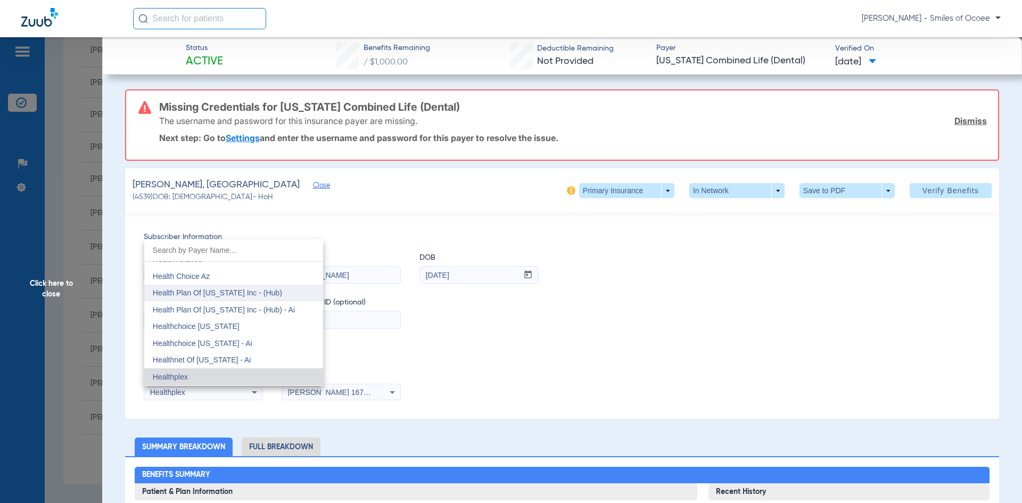
click at [259, 293] on span "Health Plan Of [US_STATE] Inc - (Hub)" at bounding box center [217, 293] width 129 height 9
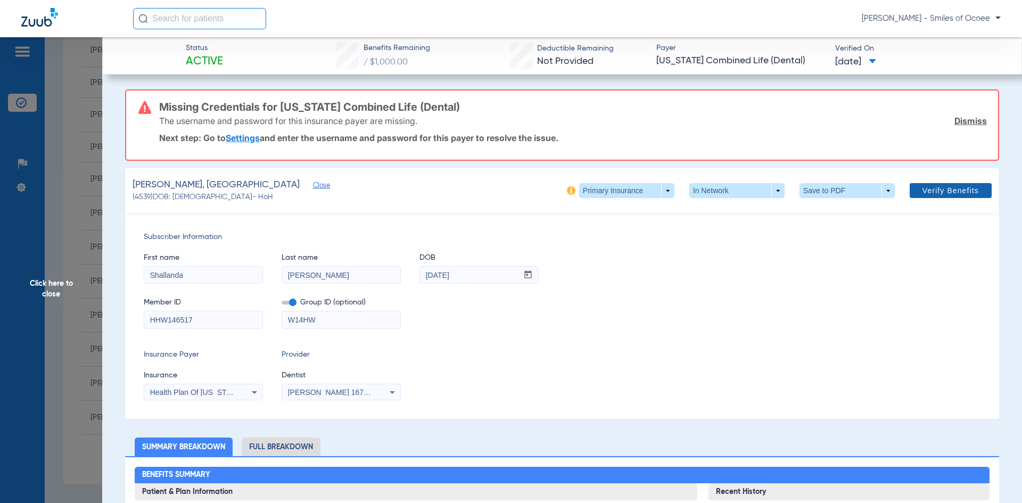
click at [918, 185] on span at bounding box center [951, 191] width 82 height 26
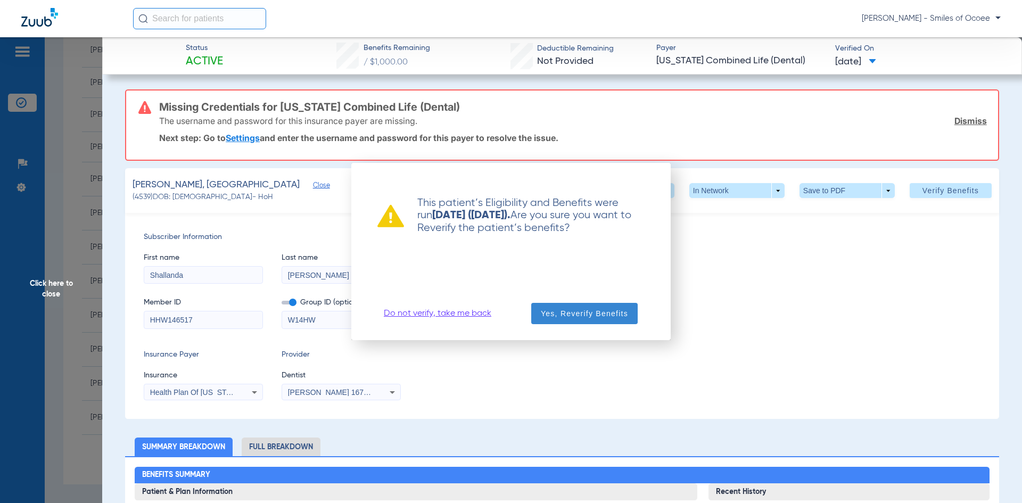
click at [578, 307] on span "button" at bounding box center [584, 314] width 106 height 26
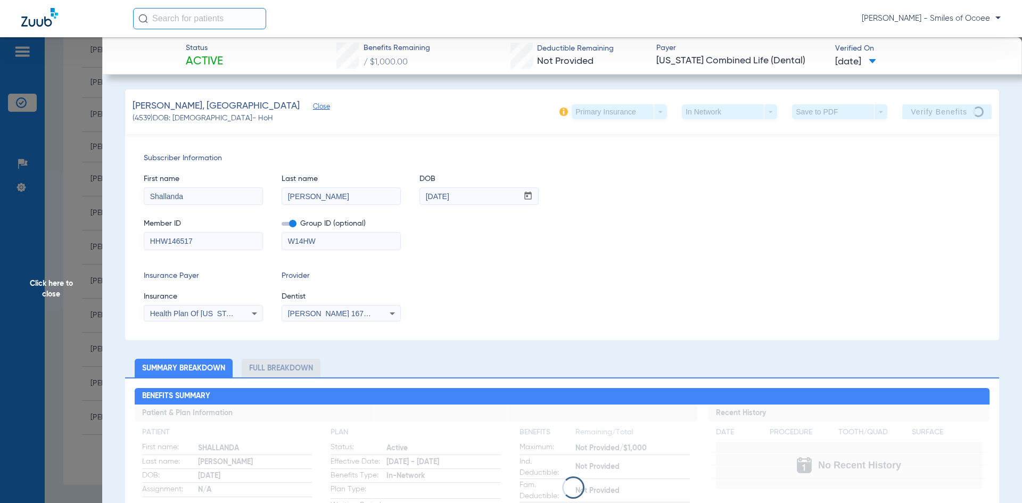
click at [50, 285] on span "Click here to close" at bounding box center [51, 288] width 102 height 503
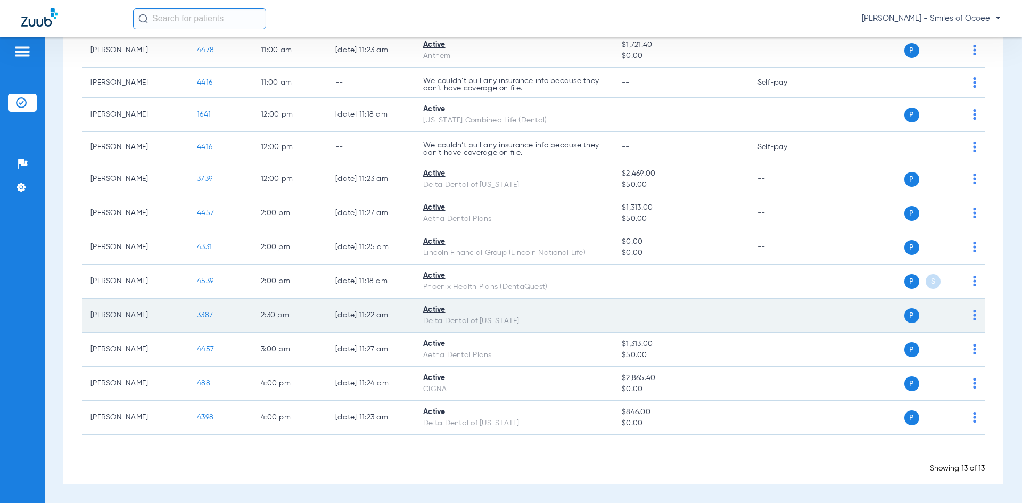
click at [207, 314] on span "3387" at bounding box center [205, 314] width 16 height 7
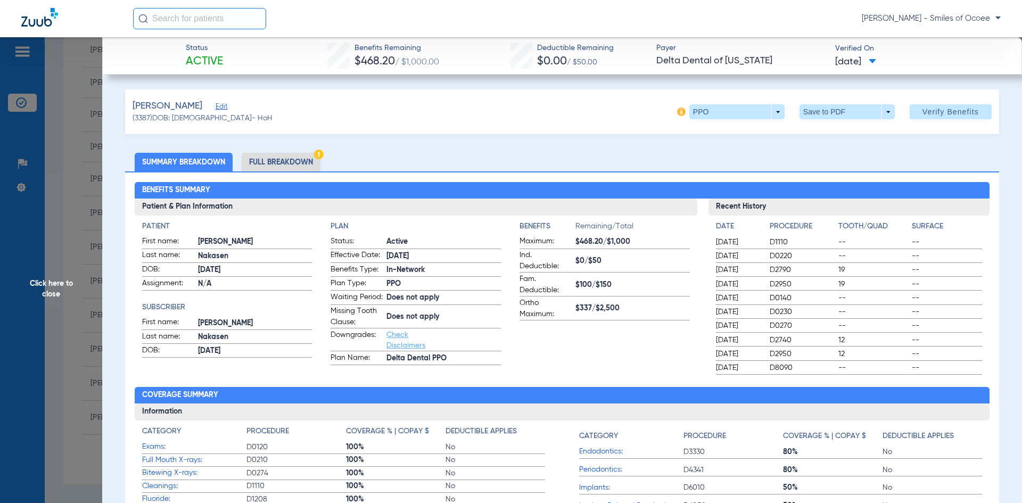
click at [273, 161] on li "Full Breakdown" at bounding box center [281, 162] width 79 height 19
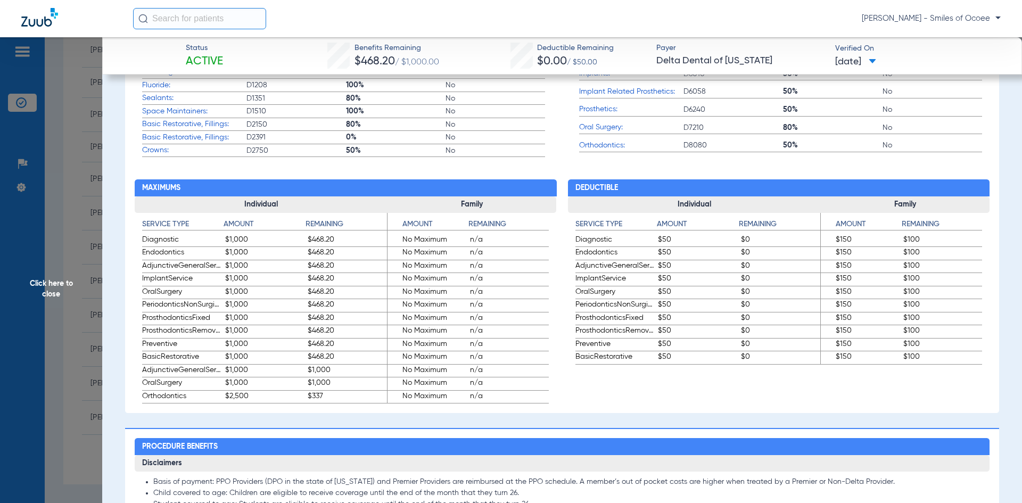
scroll to position [516, 0]
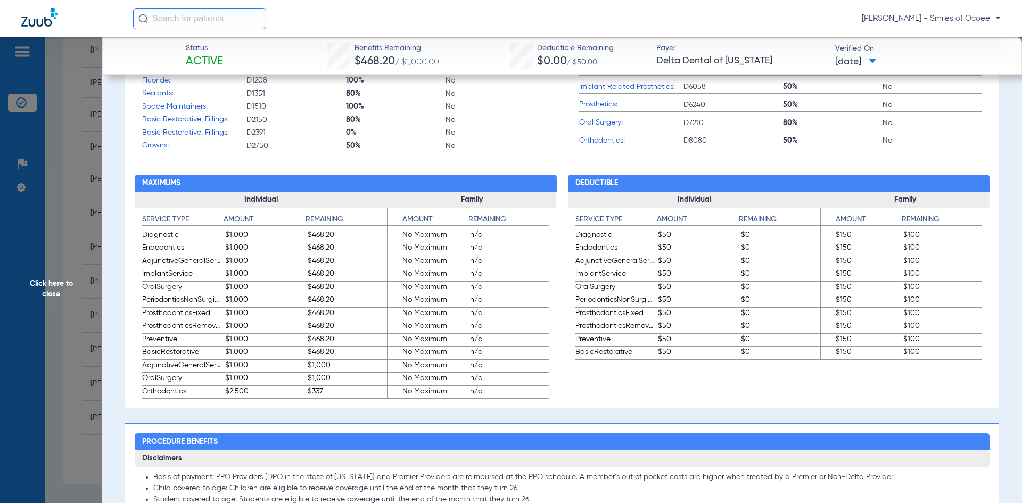
click at [58, 285] on span "Click here to close" at bounding box center [51, 288] width 102 height 503
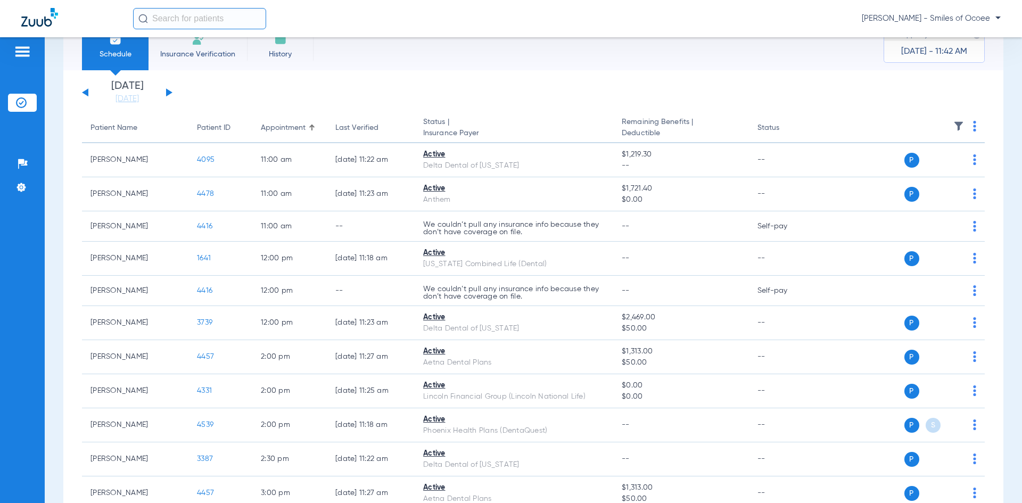
scroll to position [0, 0]
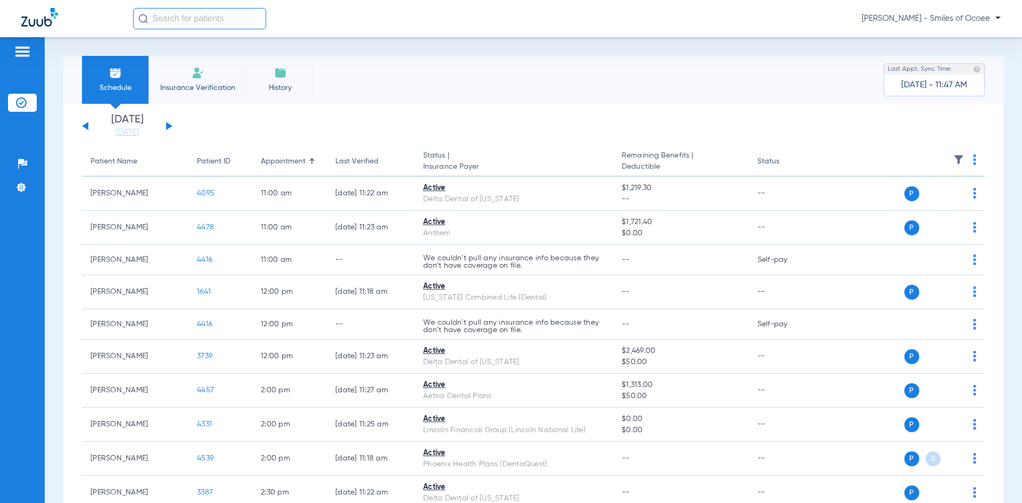
click at [168, 124] on button at bounding box center [169, 126] width 6 height 8
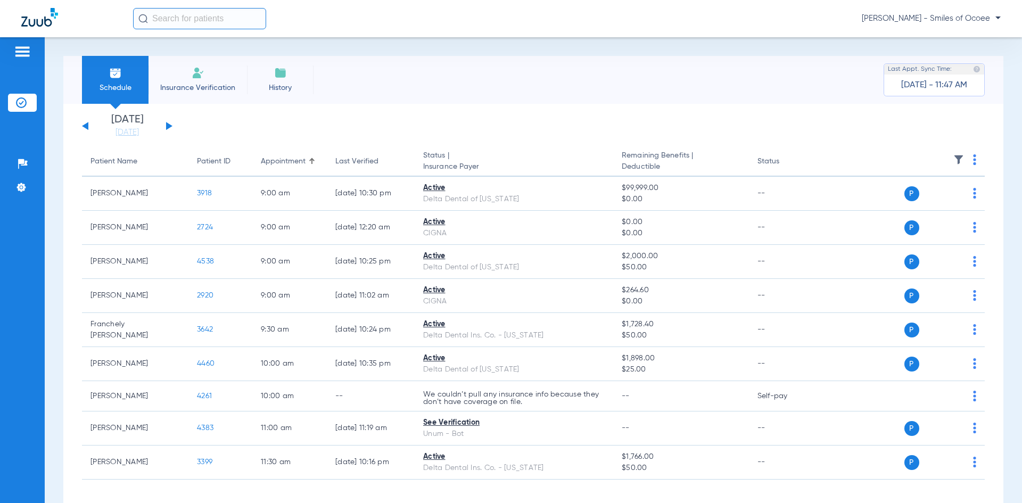
click at [973, 160] on img at bounding box center [974, 159] width 3 height 11
click at [931, 201] on span "Verify All" at bounding box center [928, 201] width 64 height 7
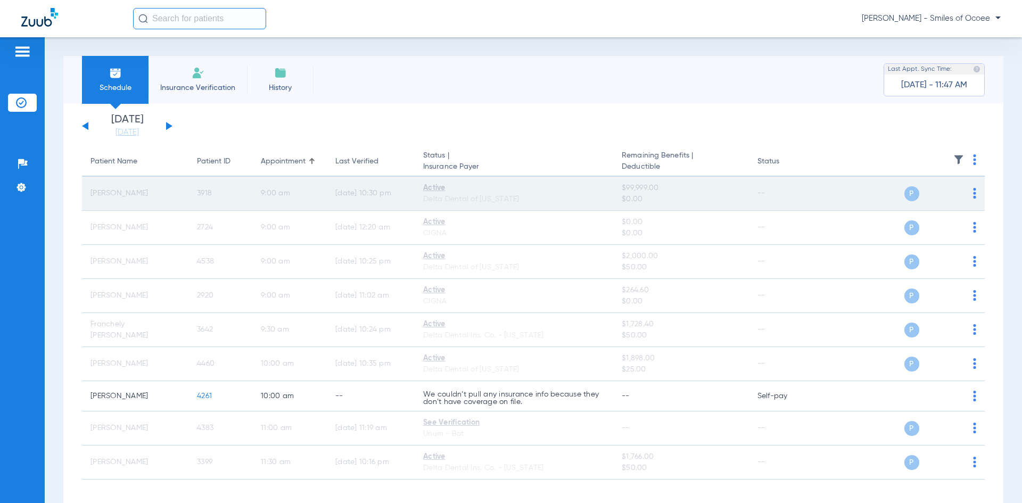
drag, startPoint x: 86, startPoint y: 192, endPoint x: 228, endPoint y: 199, distance: 142.9
click at [228, 199] on tr "[PERSON_NAME] 3918 9:00 AM [DATE] 10:30 PM Active Delta Dental of [US_STATE] $9…" at bounding box center [533, 194] width 903 height 34
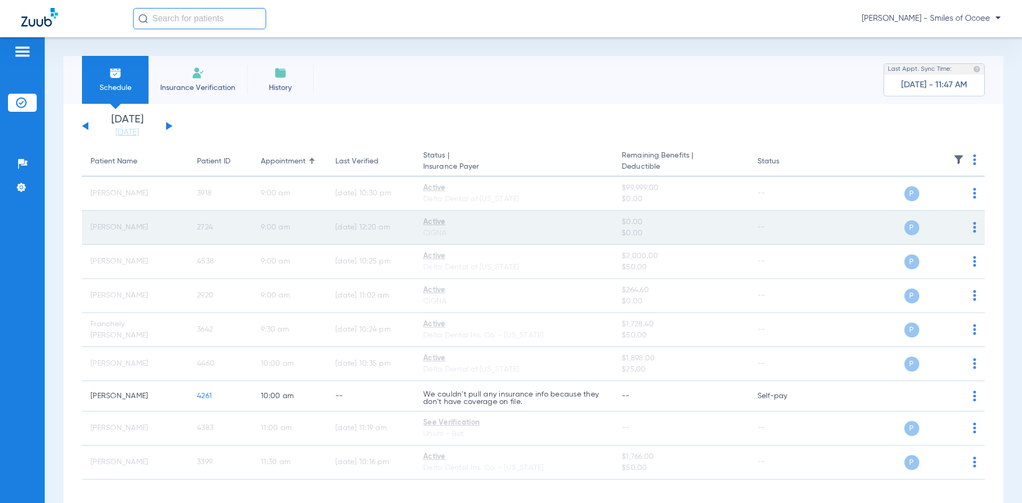
drag, startPoint x: 89, startPoint y: 228, endPoint x: 219, endPoint y: 228, distance: 129.4
click at [219, 228] on tr "[PERSON_NAME] 2724 9:00 AM [DATE] 12:20 AM Active CIGNA $0.00 $0.00 -- P S" at bounding box center [533, 228] width 903 height 34
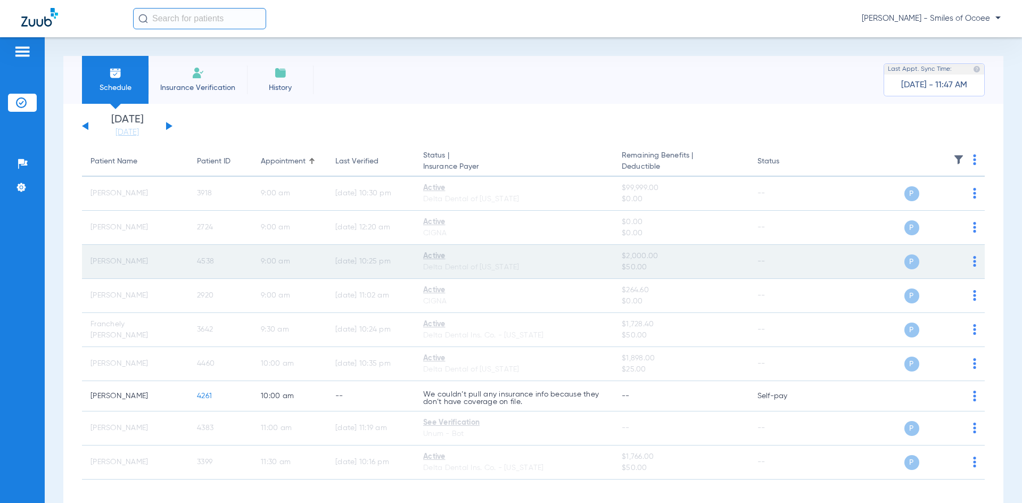
drag, startPoint x: 86, startPoint y: 262, endPoint x: 236, endPoint y: 264, distance: 150.1
click at [236, 264] on tr "[PERSON_NAME] 4538 9:00 AM [DATE] 10:25 PM Active Delta Dental of [US_STATE] $2…" at bounding box center [533, 262] width 903 height 34
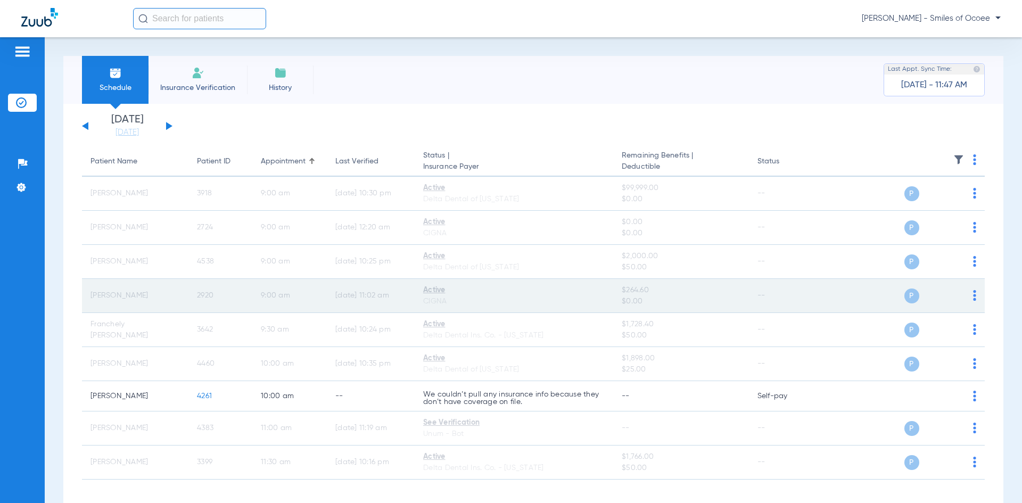
drag, startPoint x: 90, startPoint y: 298, endPoint x: 239, endPoint y: 297, distance: 149.1
click at [239, 297] on tr "[PERSON_NAME] 2920 9:00 AM [DATE] 11:02 AM Active CIGNA $264.60 $0.00 -- P S" at bounding box center [533, 296] width 903 height 34
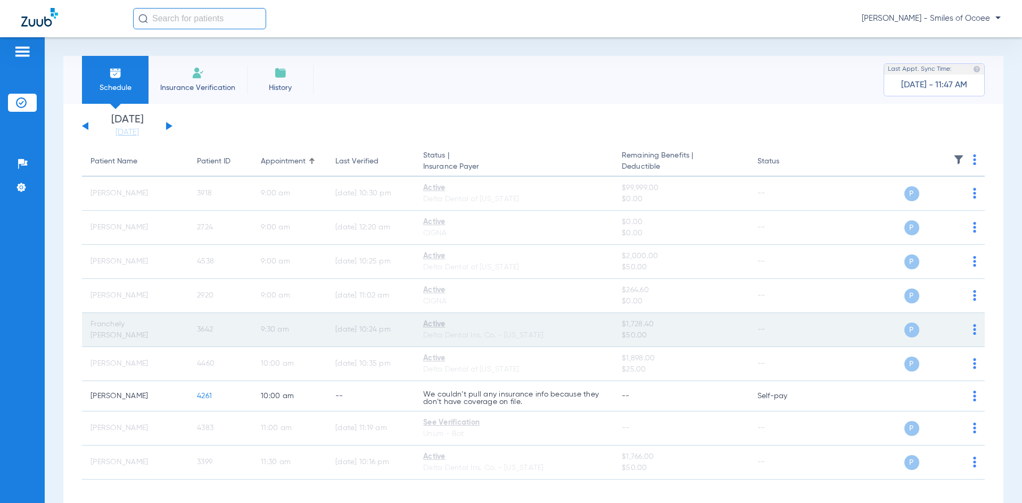
drag, startPoint x: 90, startPoint y: 332, endPoint x: 219, endPoint y: 333, distance: 128.9
click at [219, 333] on tr "Franchely [PERSON_NAME] 3642 9:30 AM [DATE] 10:24 PM Active Delta Dental Ins. C…" at bounding box center [533, 330] width 903 height 34
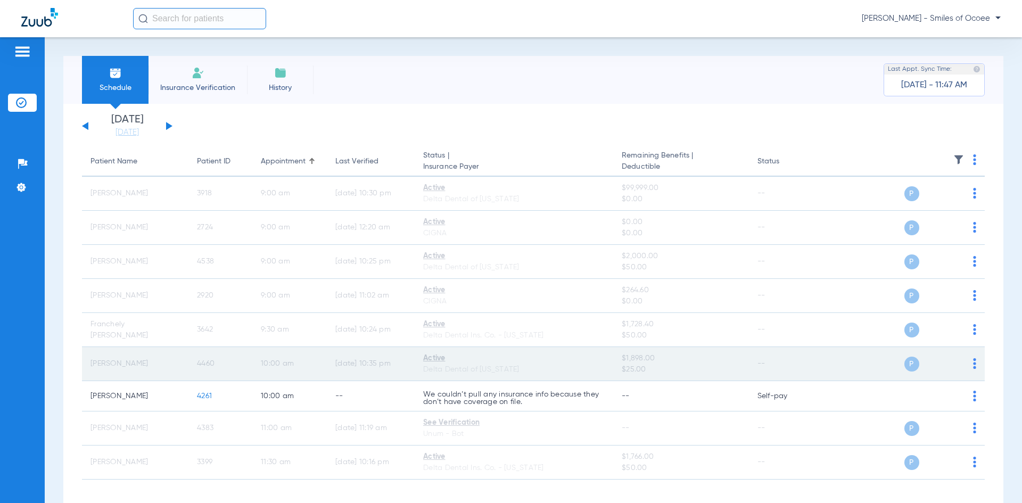
drag, startPoint x: 86, startPoint y: 366, endPoint x: 229, endPoint y: 368, distance: 143.8
click at [229, 368] on tr "Questan [PERSON_NAME] 4460 10:00 AM [DATE] 10:35 PM Active Delta Dental of [US_…" at bounding box center [533, 364] width 903 height 34
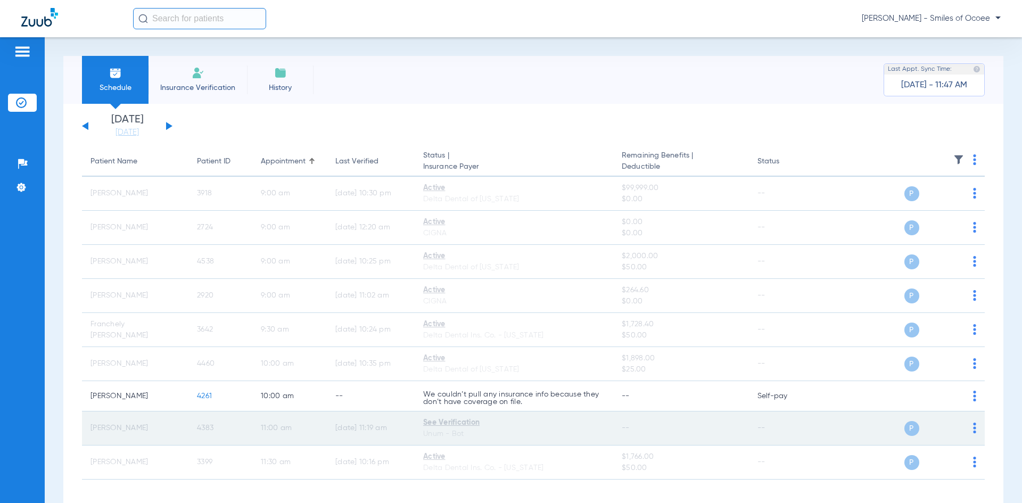
drag, startPoint x: 89, startPoint y: 430, endPoint x: 228, endPoint y: 436, distance: 138.5
click at [228, 436] on tr "[PERSON_NAME] 4383 11:00 AM [DATE] 11:19 AM See Verification Unum - Bot -- -- P…" at bounding box center [533, 429] width 903 height 34
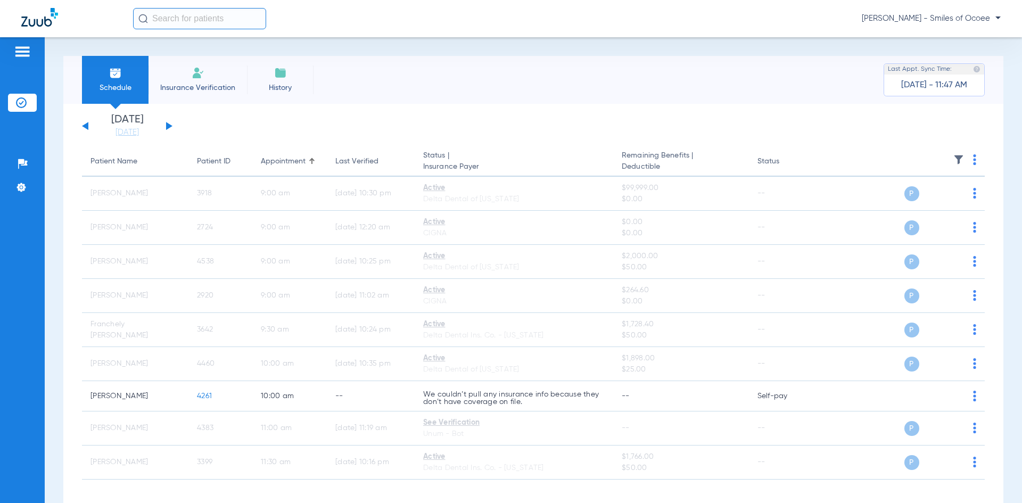
scroll to position [45, 0]
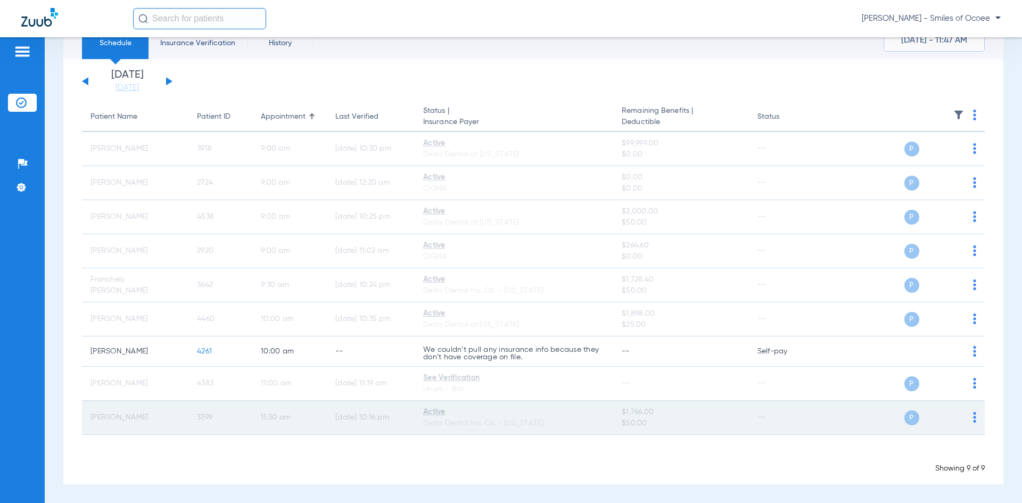
drag, startPoint x: 92, startPoint y: 416, endPoint x: 227, endPoint y: 418, distance: 135.8
click at [227, 418] on tr "[PERSON_NAME] 3399 11:30 AM [DATE] 10:16 PM Active Delta Dental Ins. Co. - [US_…" at bounding box center [533, 418] width 903 height 34
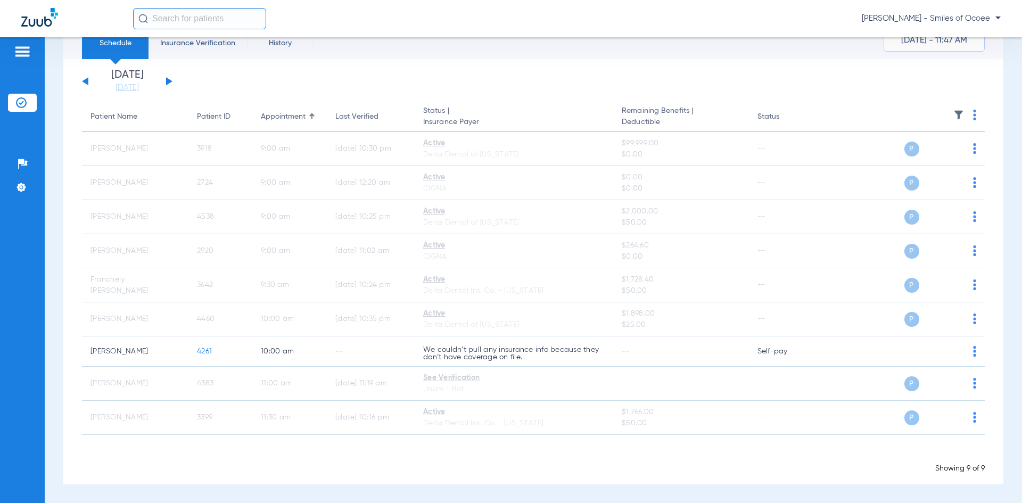
click at [85, 80] on button at bounding box center [85, 81] width 6 height 8
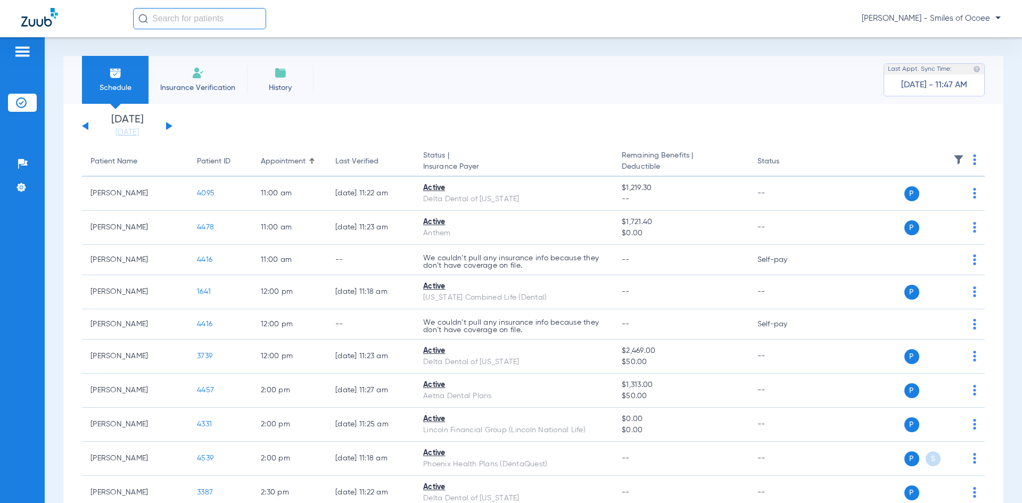
click at [85, 80] on li "Schedule" at bounding box center [115, 80] width 67 height 48
click at [88, 126] on button at bounding box center [85, 126] width 6 height 8
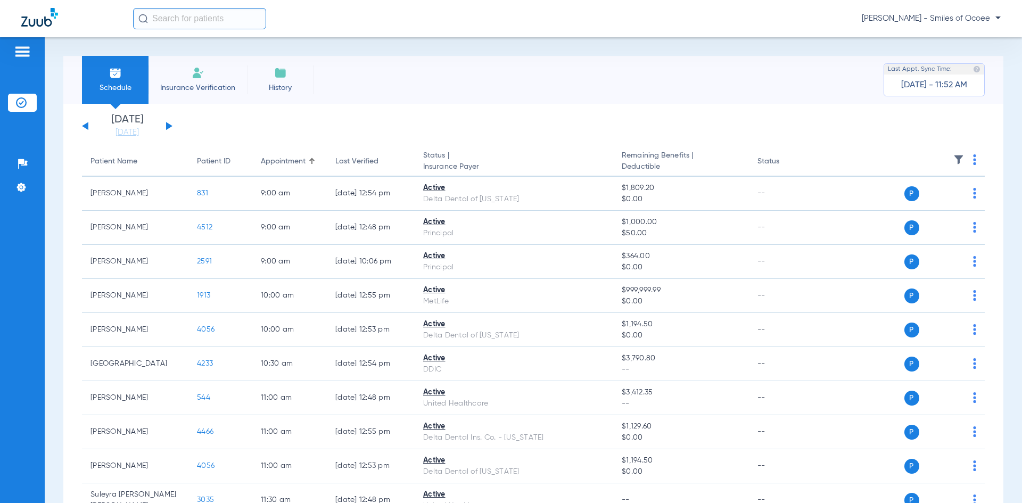
click at [973, 160] on img at bounding box center [974, 159] width 3 height 11
click at [941, 202] on span "Verify All" at bounding box center [928, 201] width 64 height 7
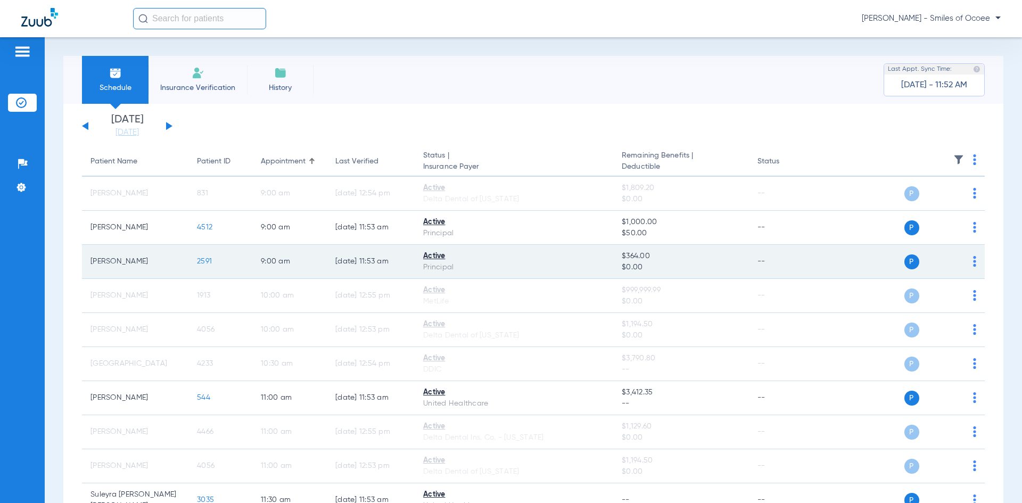
drag, startPoint x: 91, startPoint y: 263, endPoint x: 244, endPoint y: 266, distance: 153.4
click at [244, 266] on tr "[PERSON_NAME] 2591 9:00 AM [DATE] 11:53 AM Active Principal $364.00 $0.00 -- P S" at bounding box center [533, 262] width 903 height 34
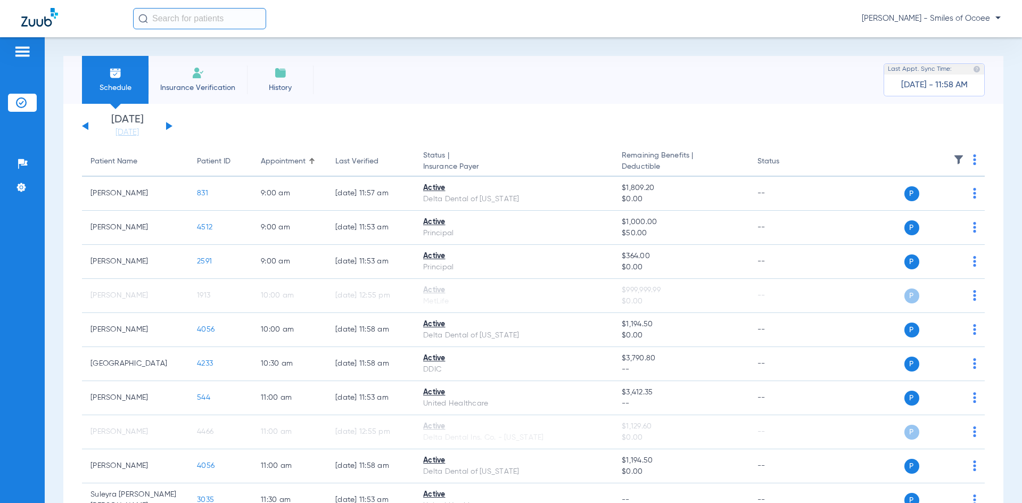
click at [168, 125] on button at bounding box center [169, 126] width 6 height 8
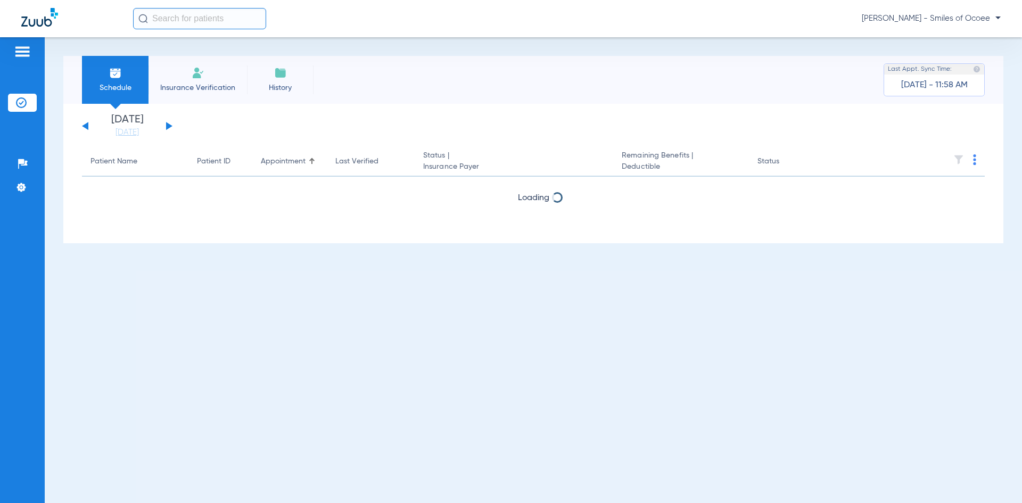
click at [168, 125] on button at bounding box center [169, 126] width 6 height 8
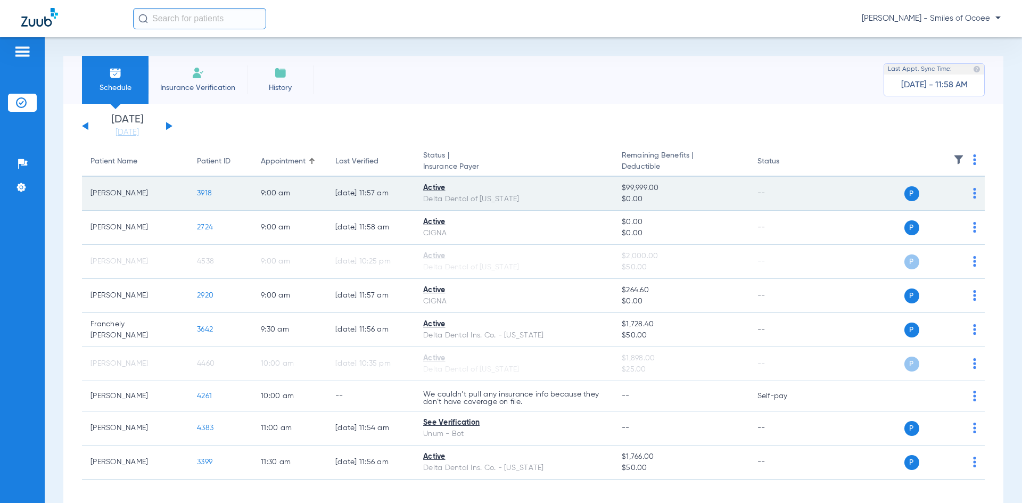
click at [199, 194] on span "3918" at bounding box center [204, 193] width 15 height 7
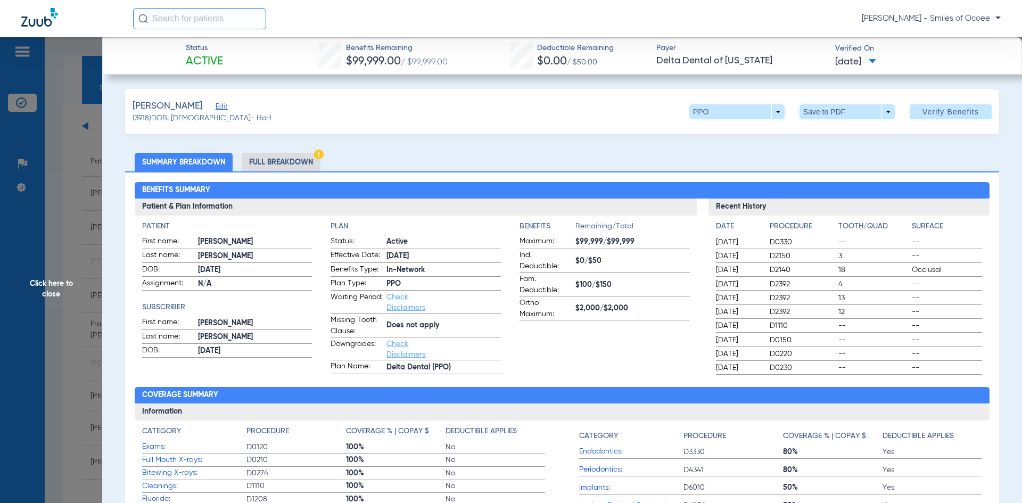
click at [62, 285] on span "Click here to close" at bounding box center [51, 288] width 102 height 503
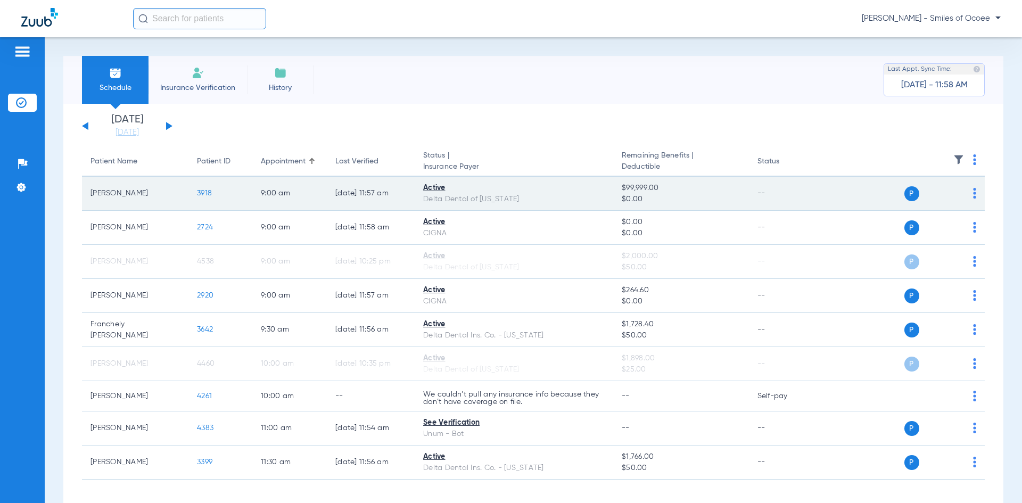
click at [623, 186] on span "$99,999.00" at bounding box center [681, 188] width 118 height 11
drag, startPoint x: 618, startPoint y: 187, endPoint x: 667, endPoint y: 188, distance: 49.0
click at [667, 188] on td "$99,999.00 $0.00" at bounding box center [680, 194] width 135 height 34
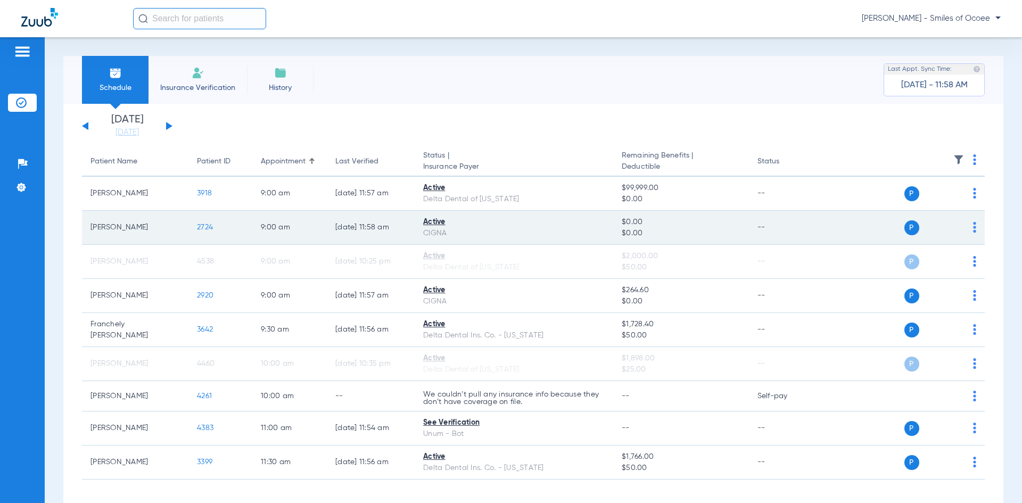
click at [203, 227] on span "2724" at bounding box center [205, 227] width 16 height 7
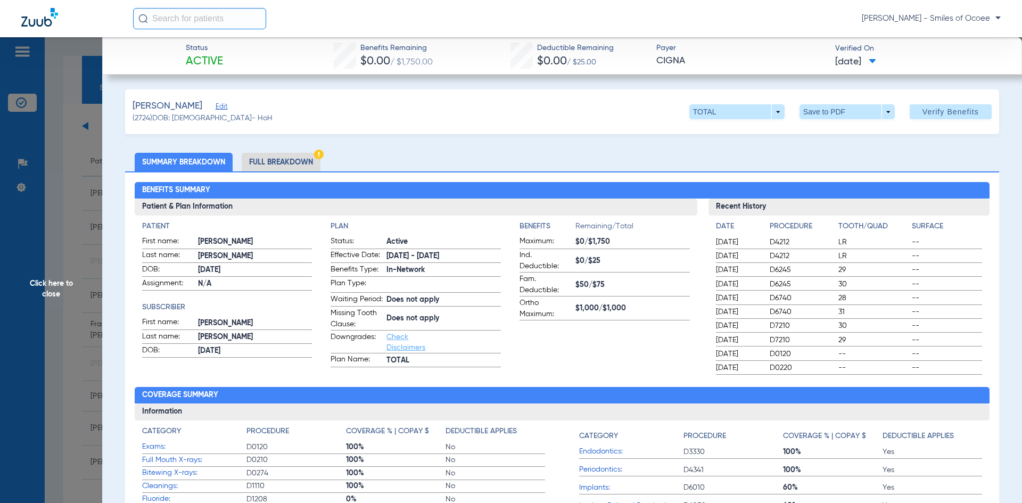
click at [287, 166] on li "Full Breakdown" at bounding box center [281, 162] width 79 height 19
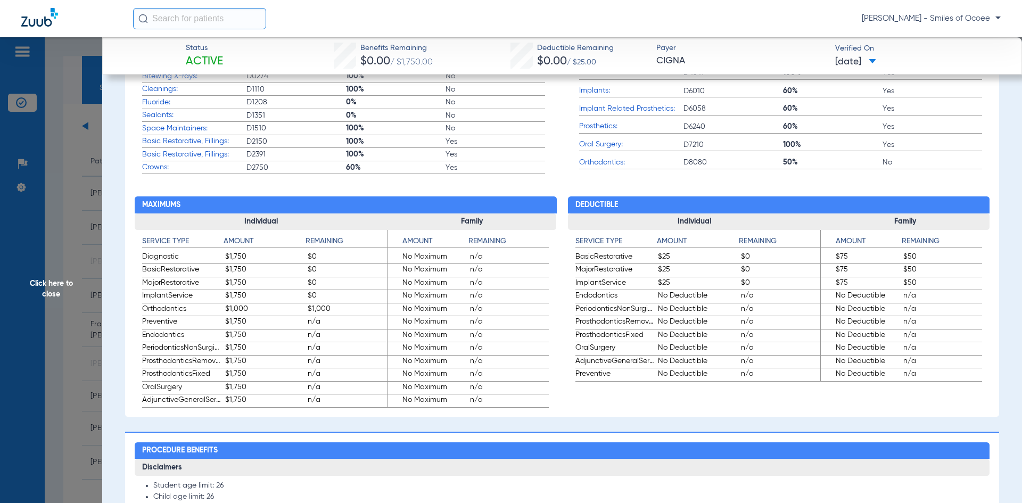
scroll to position [534, 0]
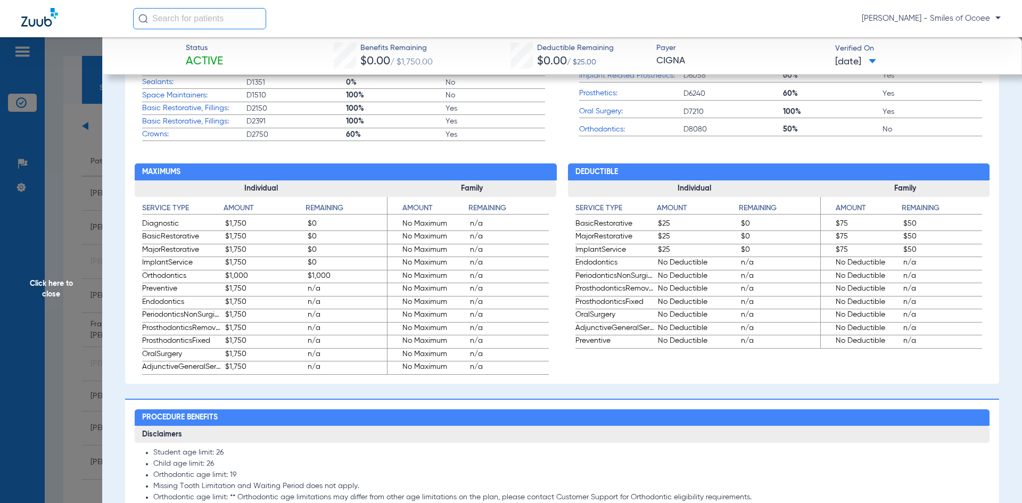
click at [70, 280] on span "Click here to close" at bounding box center [51, 288] width 102 height 503
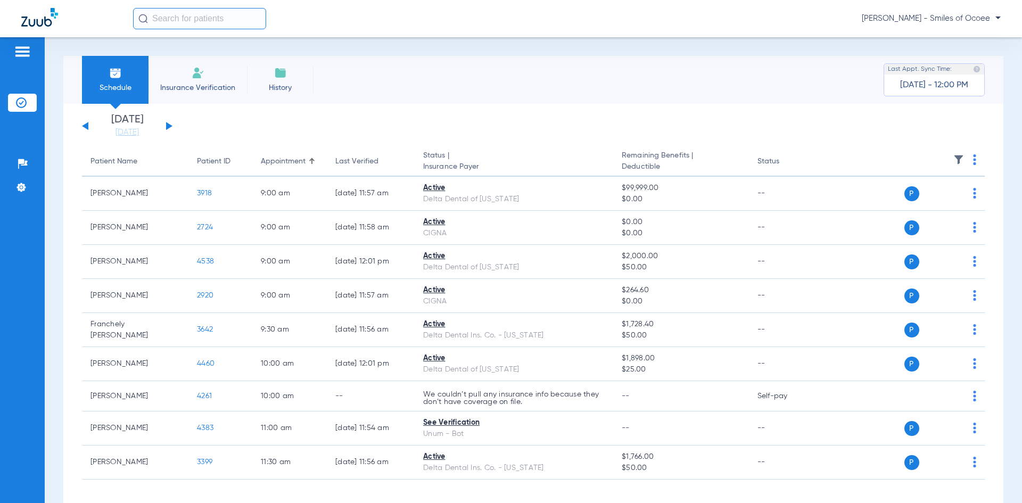
scroll to position [45, 0]
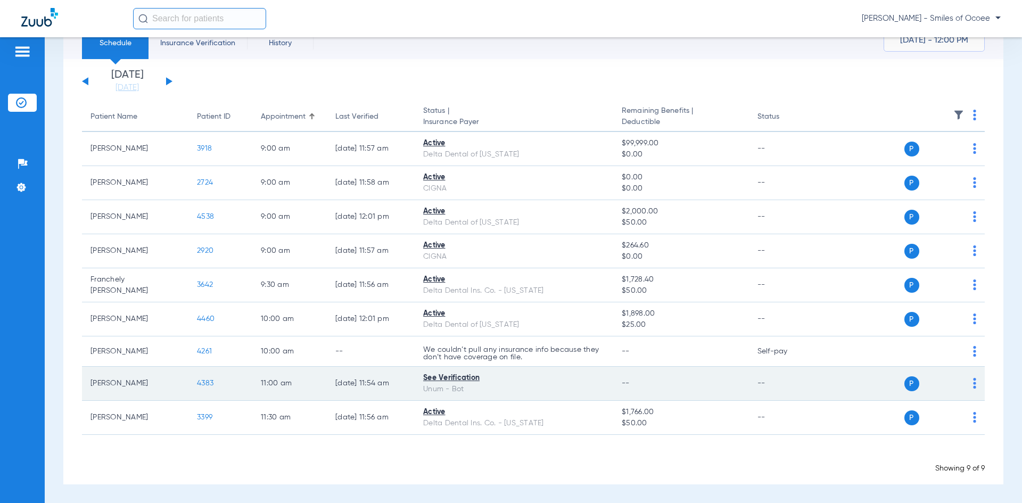
click at [209, 383] on span "4383" at bounding box center [205, 383] width 17 height 7
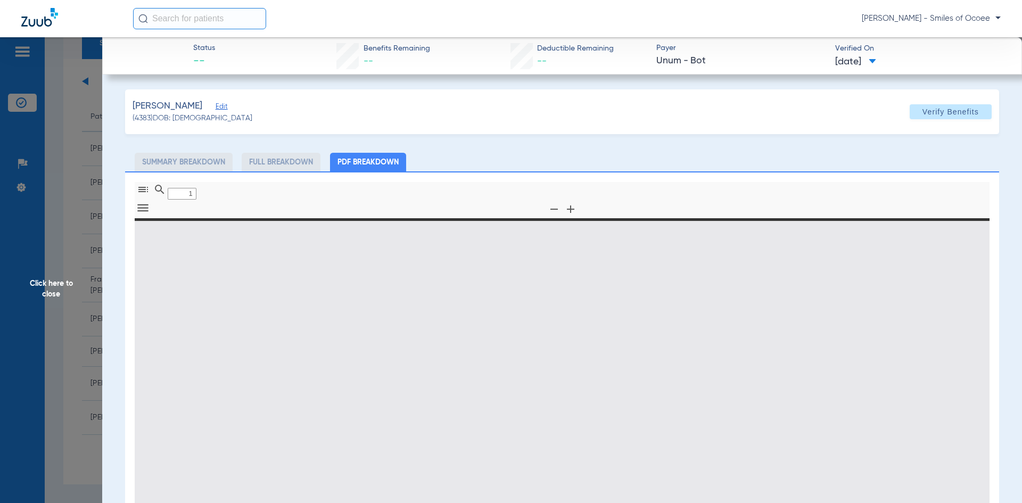
type input "0"
select select "page-width"
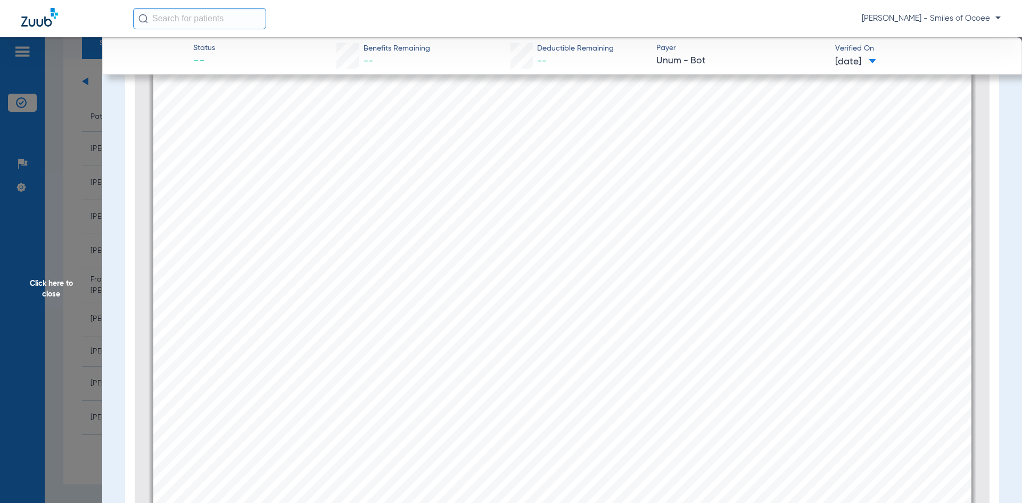
scroll to position [8175, 0]
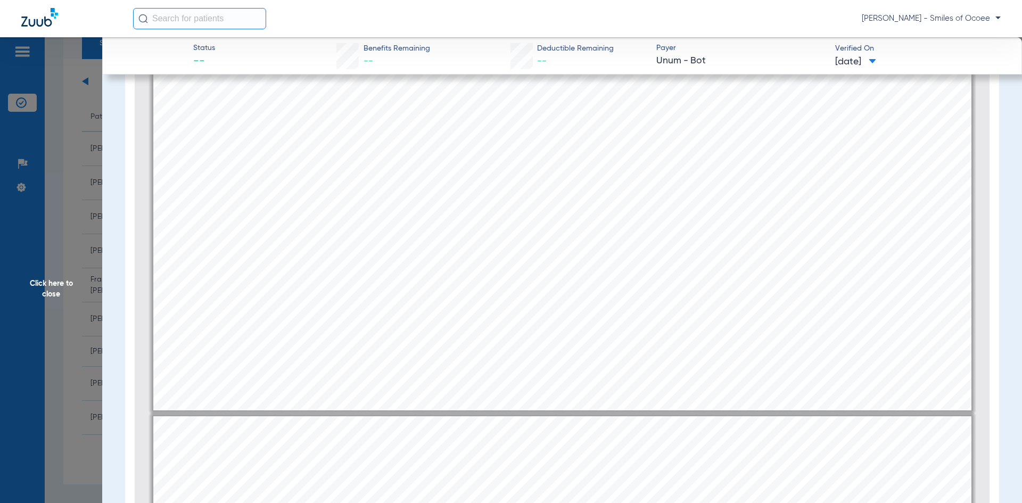
type input "9"
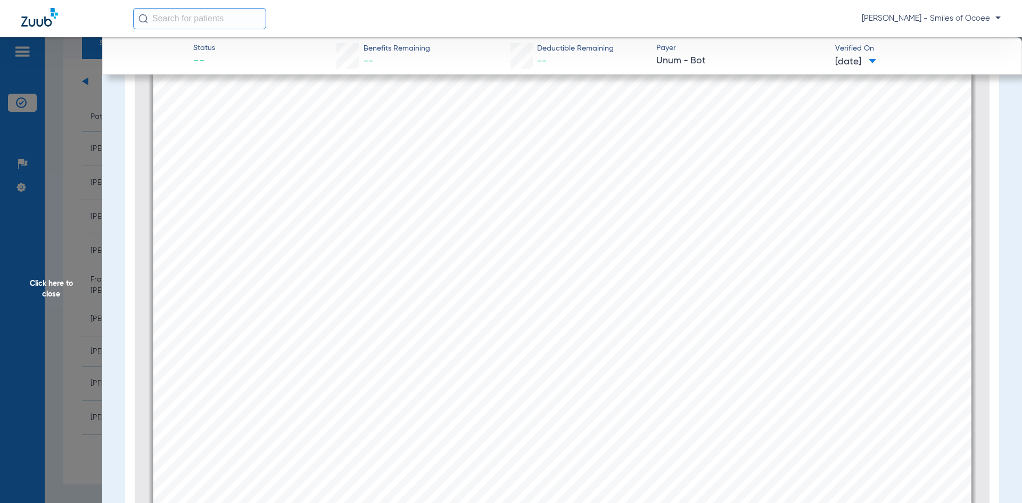
click at [51, 284] on span "Click here to close" at bounding box center [51, 288] width 102 height 503
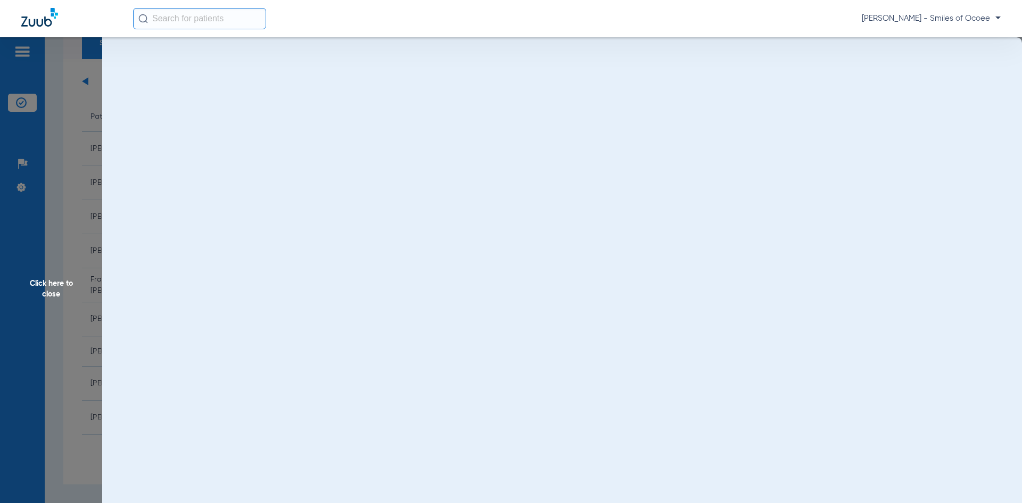
scroll to position [0, 0]
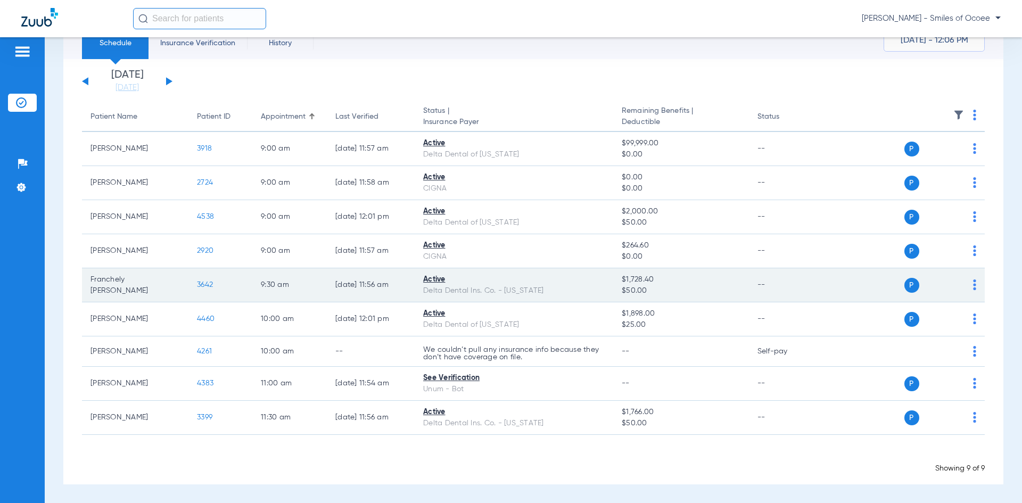
click at [204, 284] on span "3642" at bounding box center [205, 284] width 16 height 7
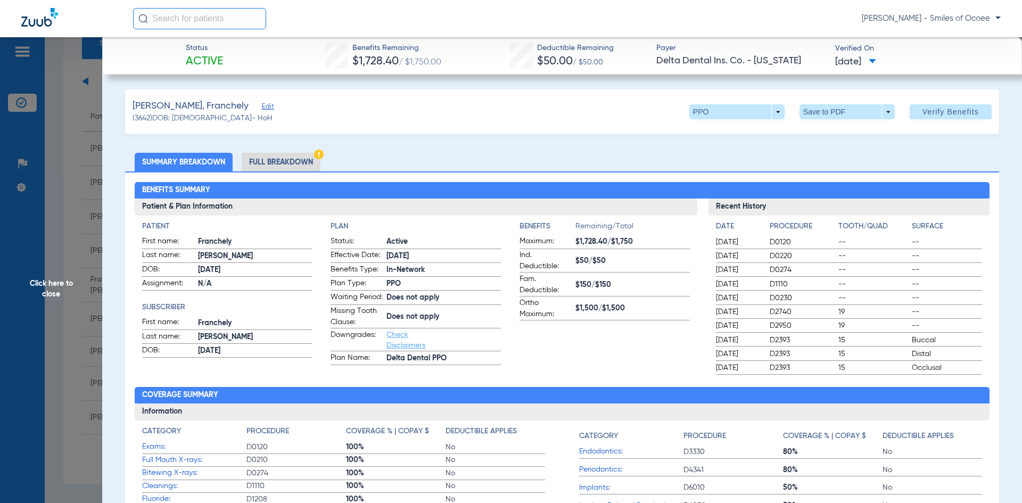
click at [275, 162] on li "Full Breakdown" at bounding box center [281, 162] width 79 height 19
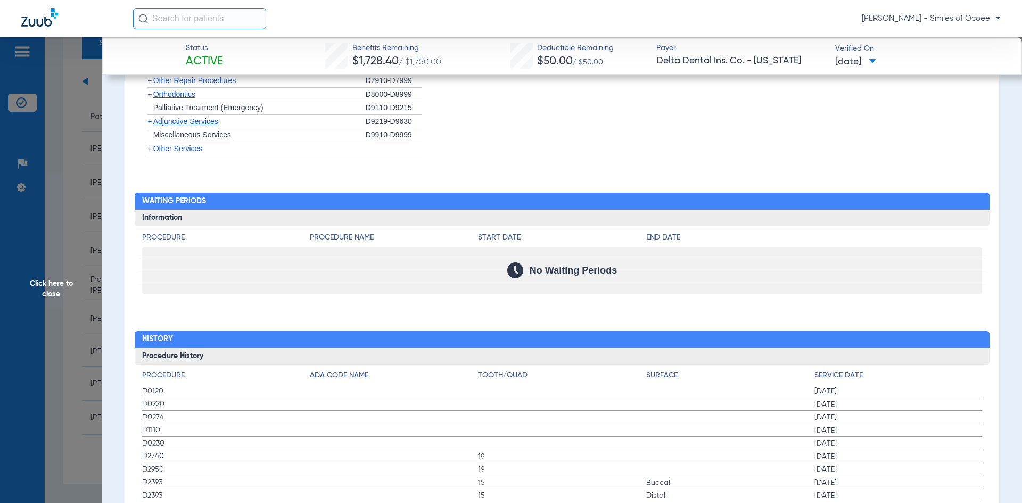
scroll to position [1490, 0]
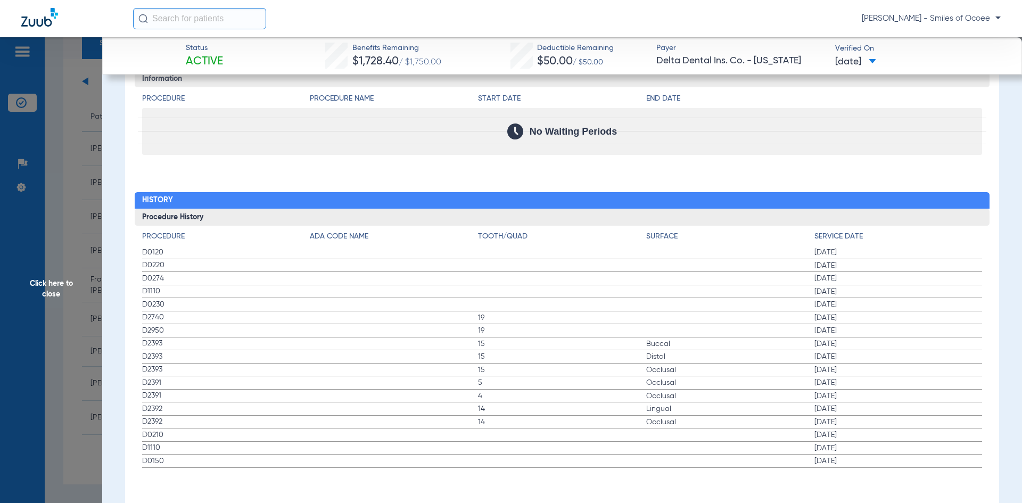
click at [56, 285] on span "Click here to close" at bounding box center [51, 288] width 102 height 503
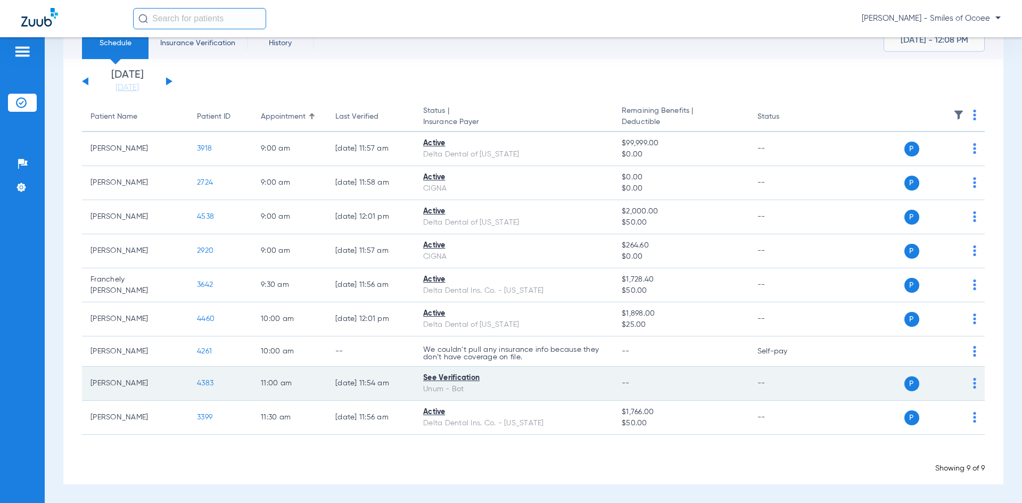
click at [207, 383] on span "4383" at bounding box center [205, 383] width 17 height 7
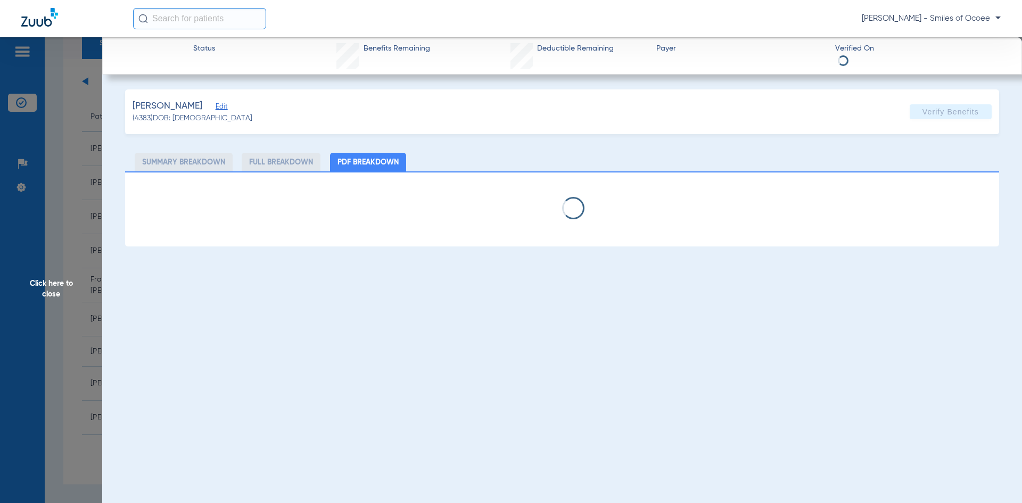
select select "page-width"
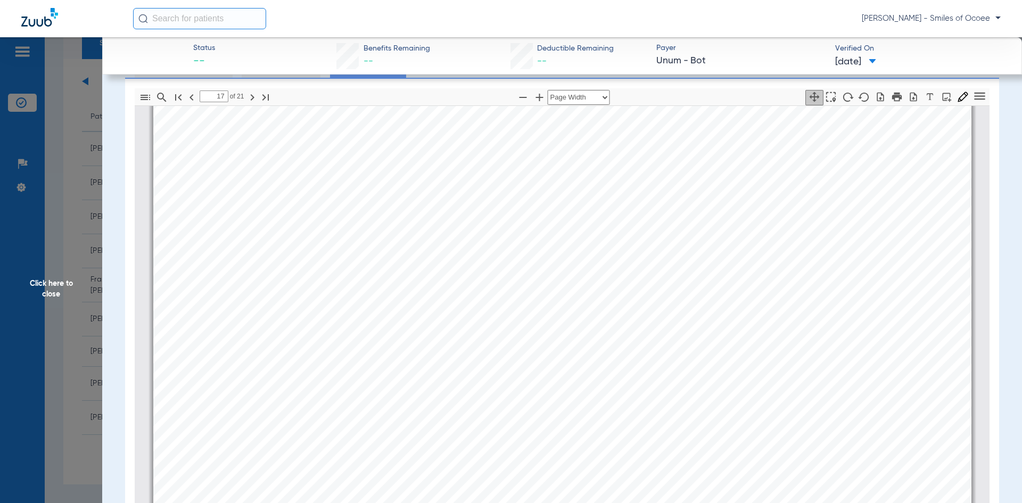
scroll to position [154, 0]
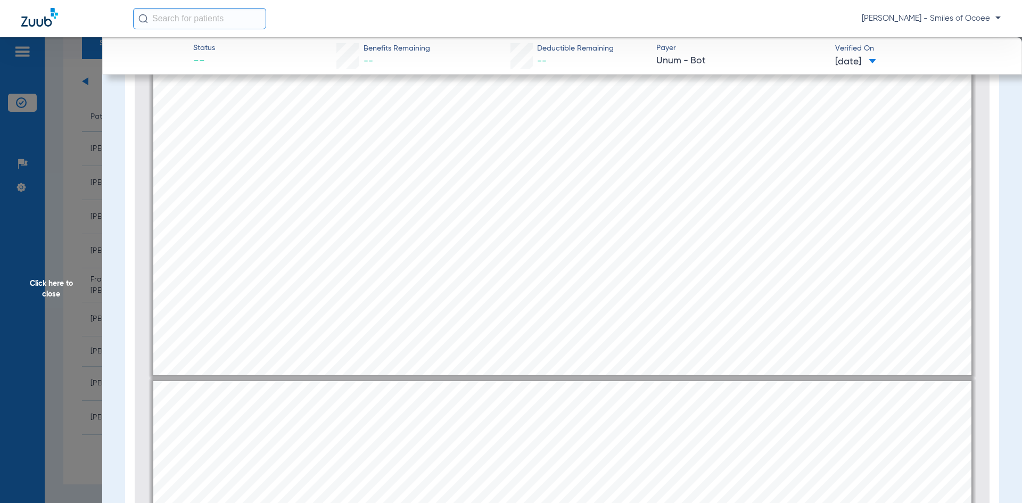
type input "21"
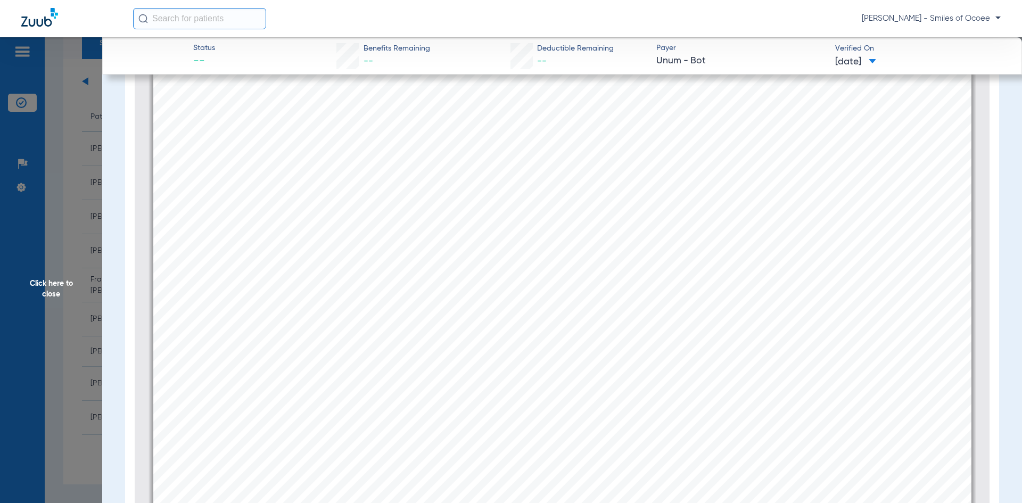
scroll to position [21222, 0]
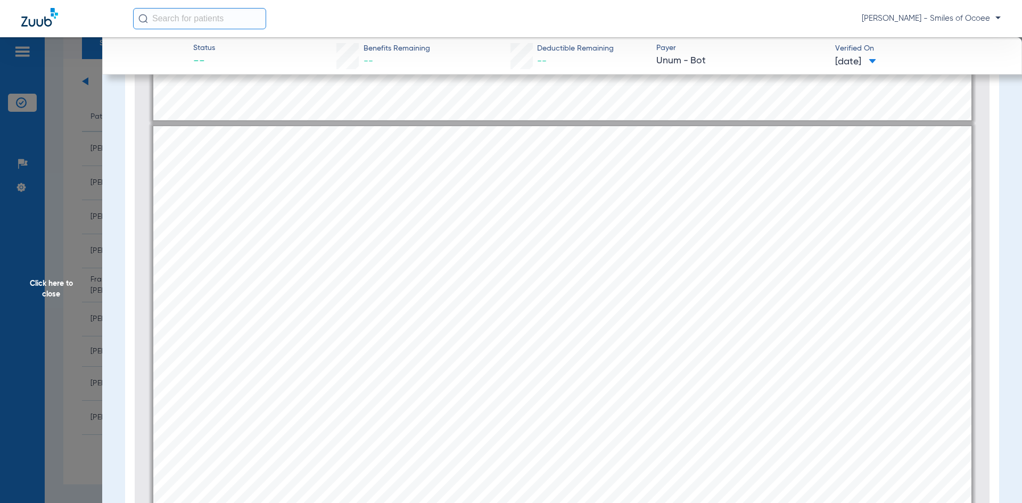
click at [55, 290] on span "Click here to close" at bounding box center [51, 288] width 102 height 503
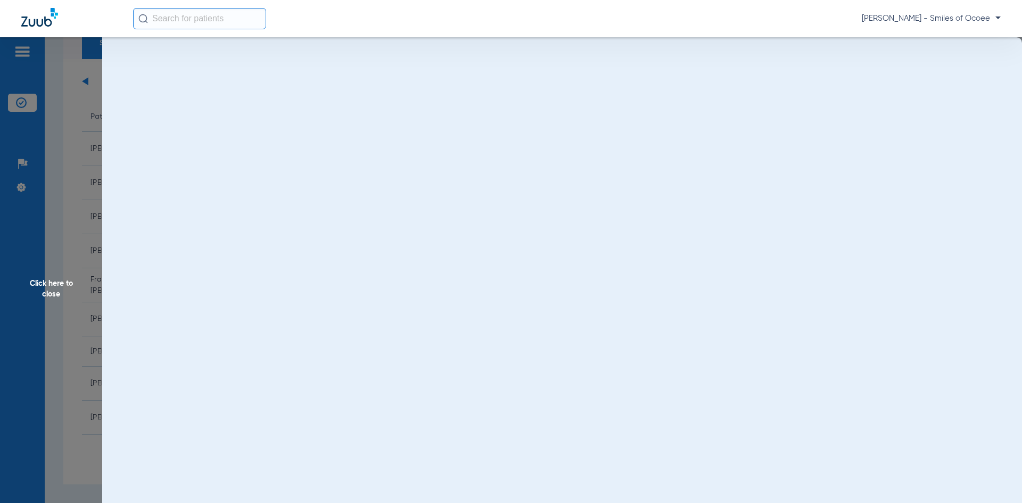
scroll to position [0, 0]
